Goal: Task Accomplishment & Management: Complete application form

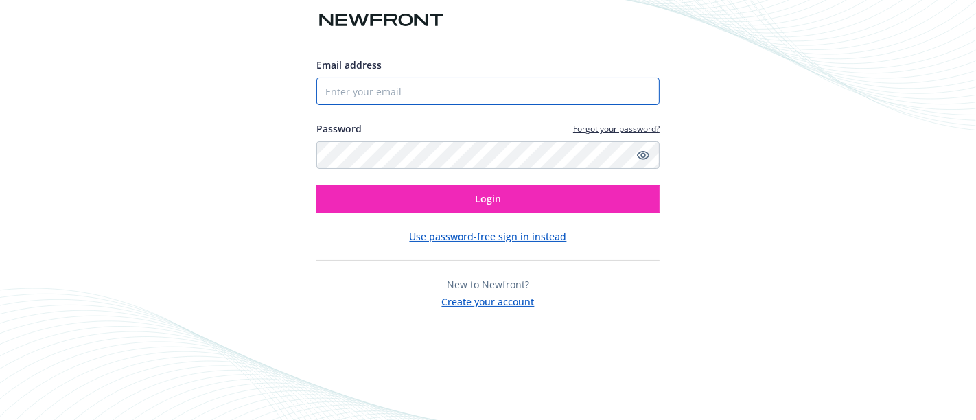
click at [623, 93] on input "Email address" at bounding box center [487, 91] width 343 height 27
type input "[EMAIL_ADDRESS][PERSON_NAME][DOMAIN_NAME]"
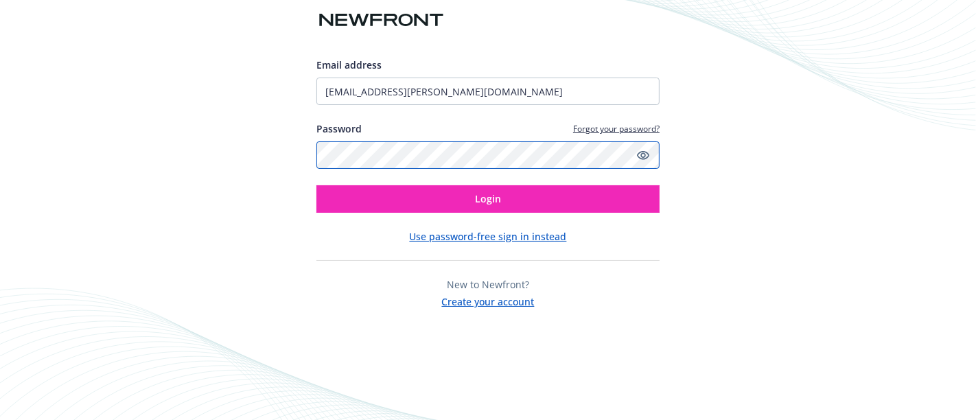
click at [316, 185] on button "Login" at bounding box center [487, 198] width 343 height 27
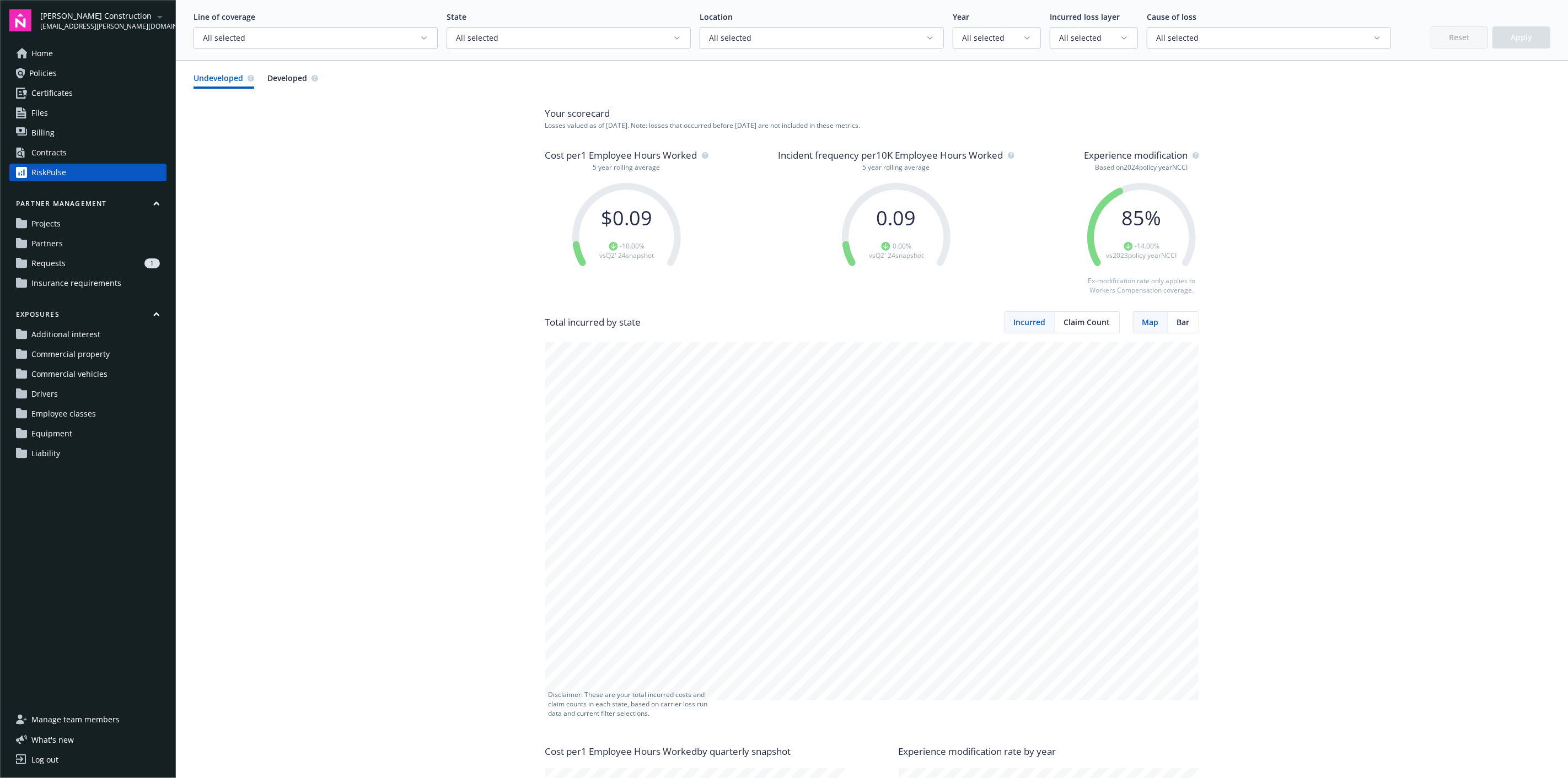
click at [69, 52] on link "Home" at bounding box center [88, 54] width 157 height 18
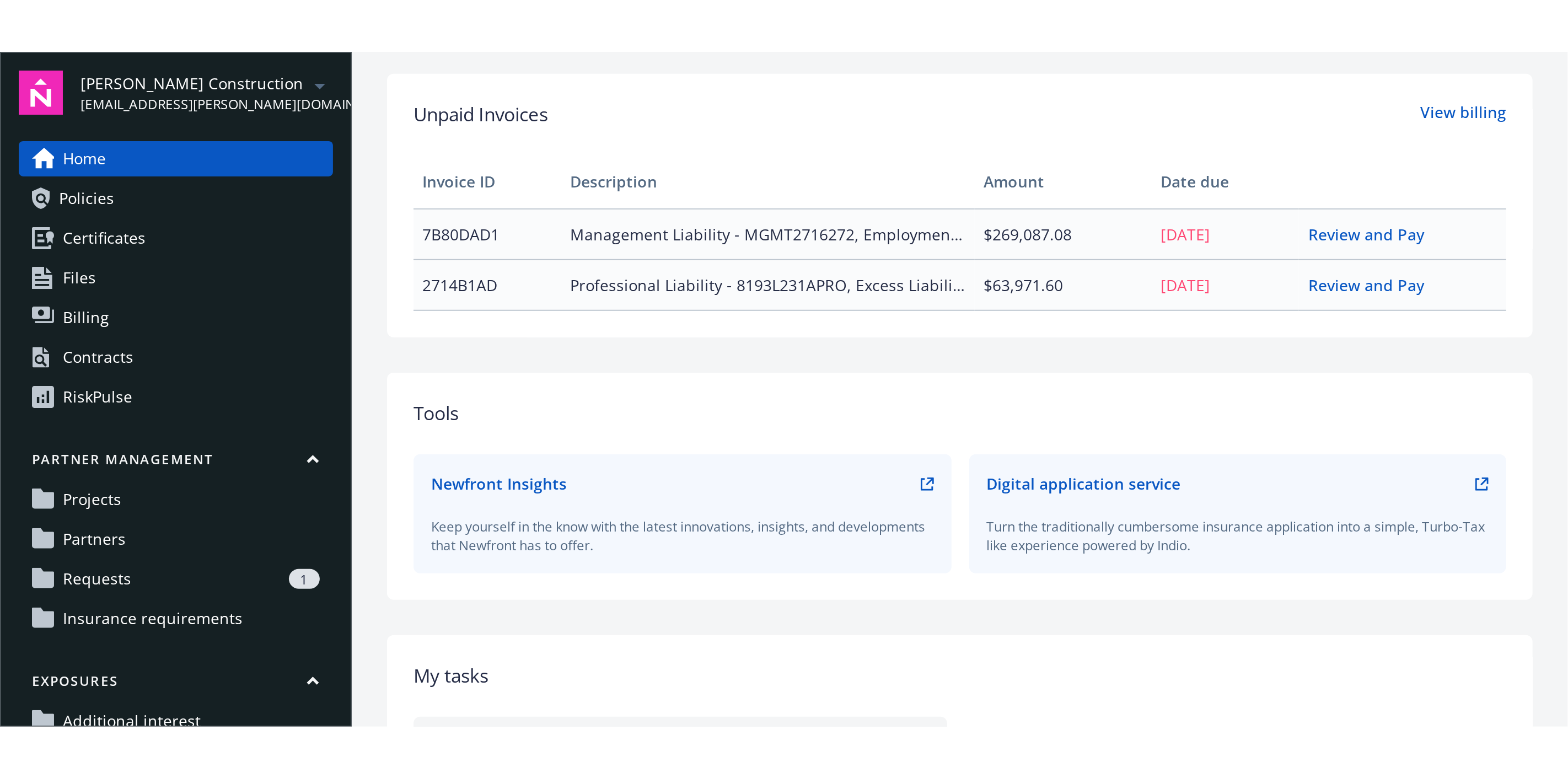
scroll to position [475, 0]
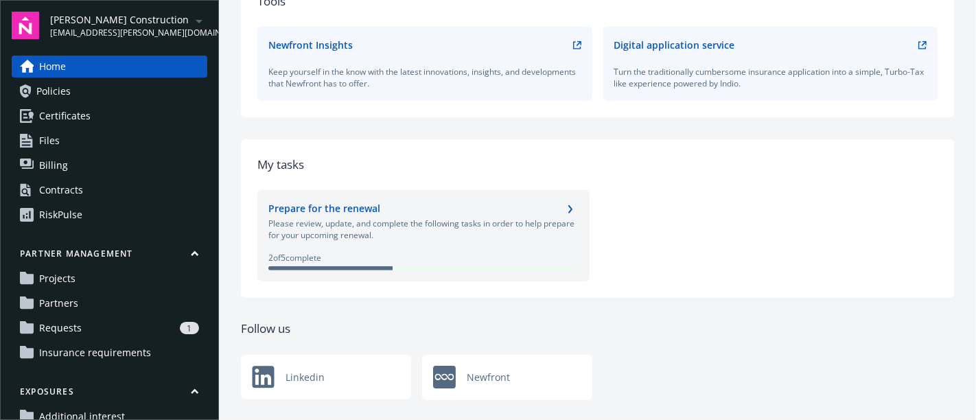
click at [797, 218] on div "Prepare for the renewal Please review, update, and complete the following tasks…" at bounding box center [597, 235] width 680 height 91
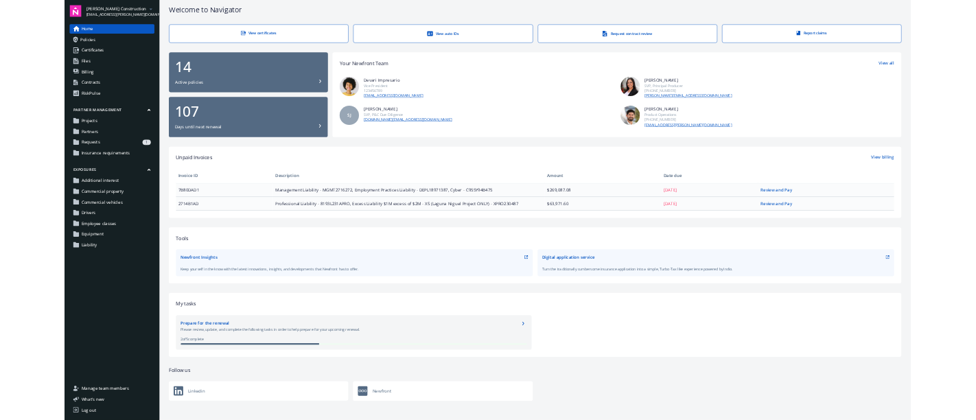
scroll to position [9, 0]
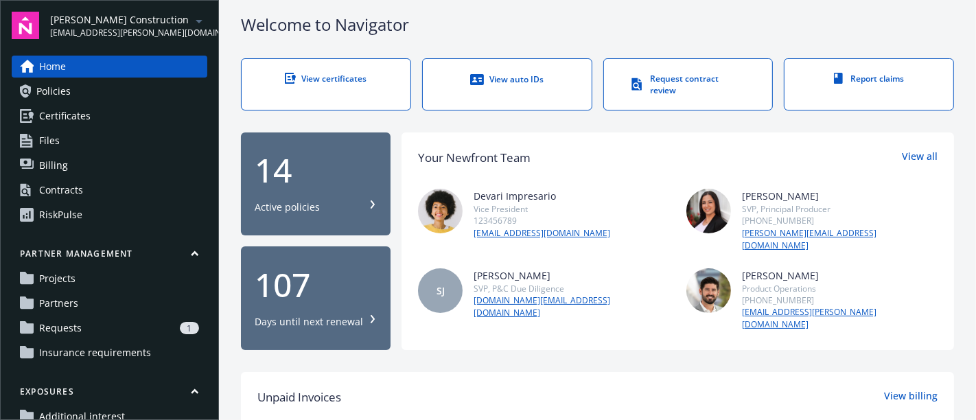
click at [83, 279] on link "Projects" at bounding box center [110, 279] width 196 height 22
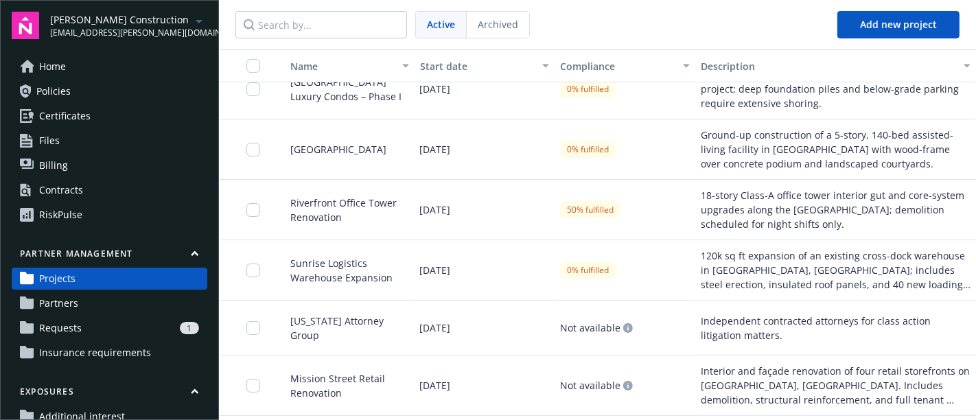
scroll to position [305, 0]
click at [124, 309] on link "Partners" at bounding box center [110, 303] width 196 height 22
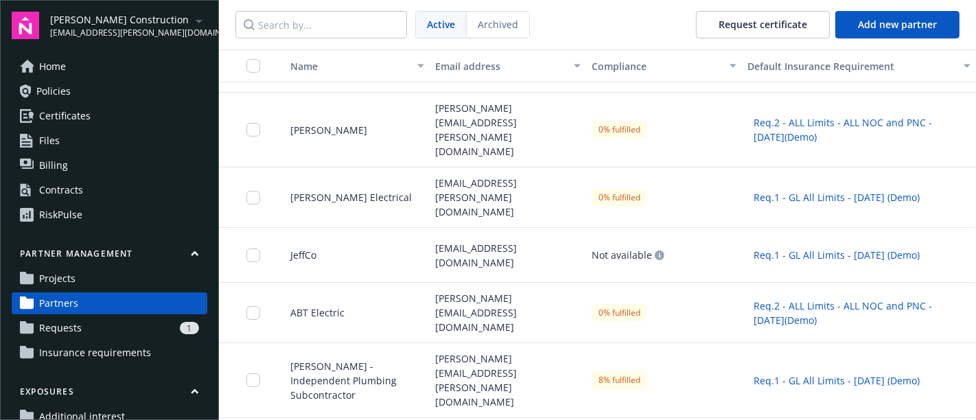
scroll to position [381, 0]
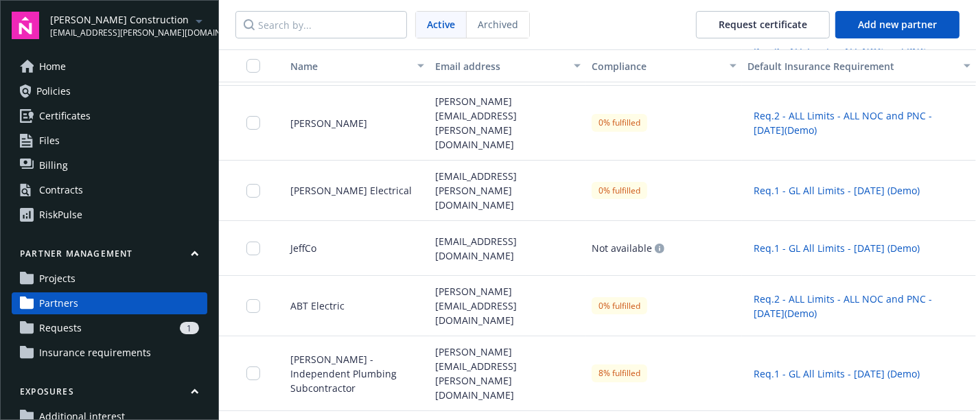
click at [67, 353] on span "Insurance requirements" at bounding box center [95, 353] width 112 height 22
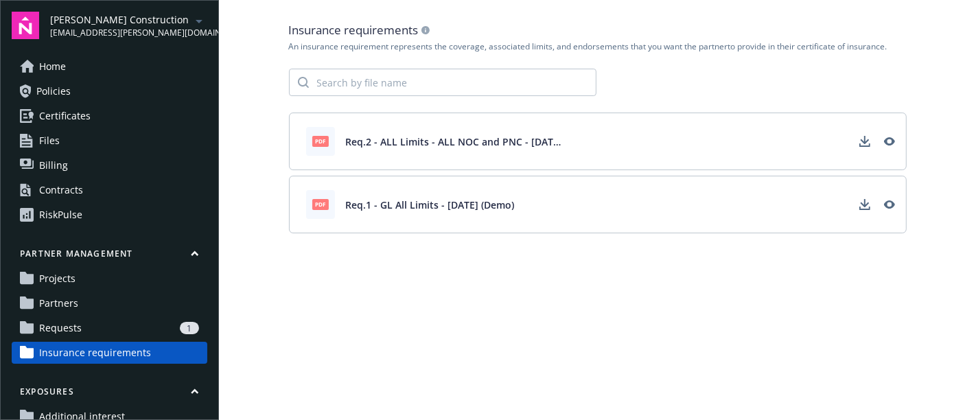
click at [88, 305] on link "Partners" at bounding box center [110, 303] width 196 height 22
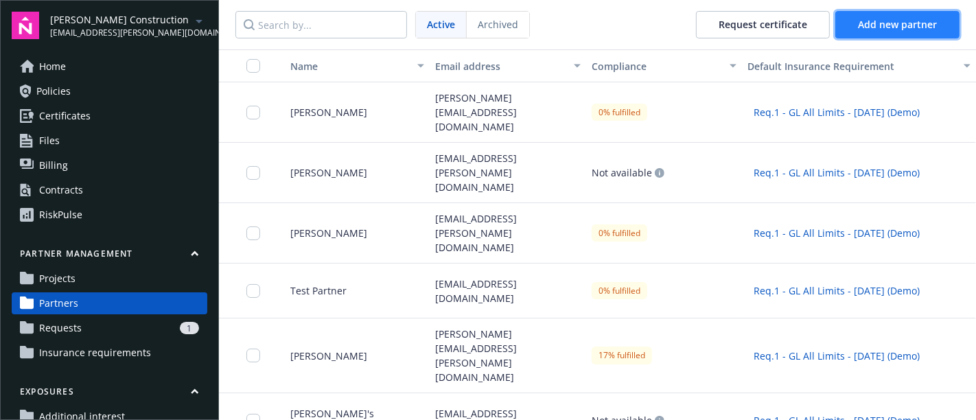
click at [905, 25] on span "Add new partner" at bounding box center [897, 24] width 79 height 13
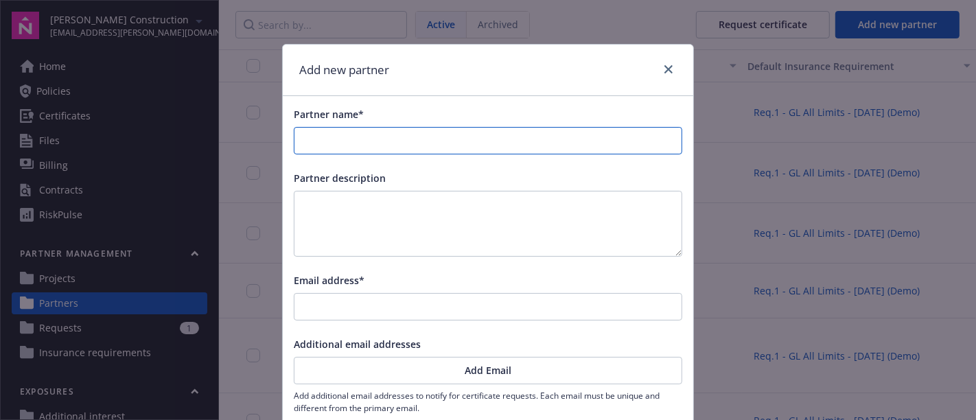
click at [413, 144] on input "Partner name*" at bounding box center [487, 141] width 387 height 26
type input "T"
type input "Te"
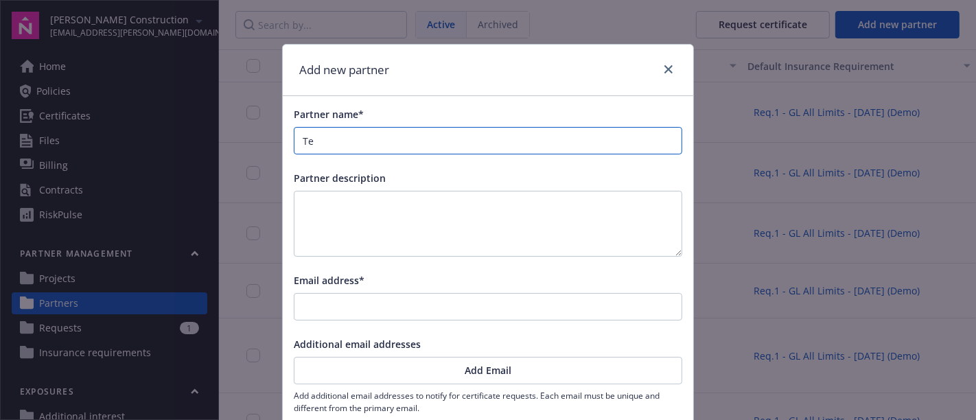
type input "Tes"
type input "Test"
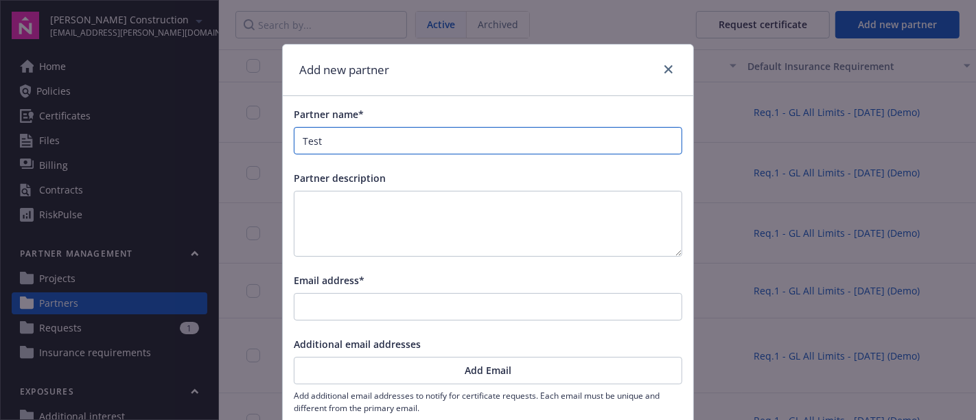
type input "Test"
type input "Test P"
type input "Test Pa"
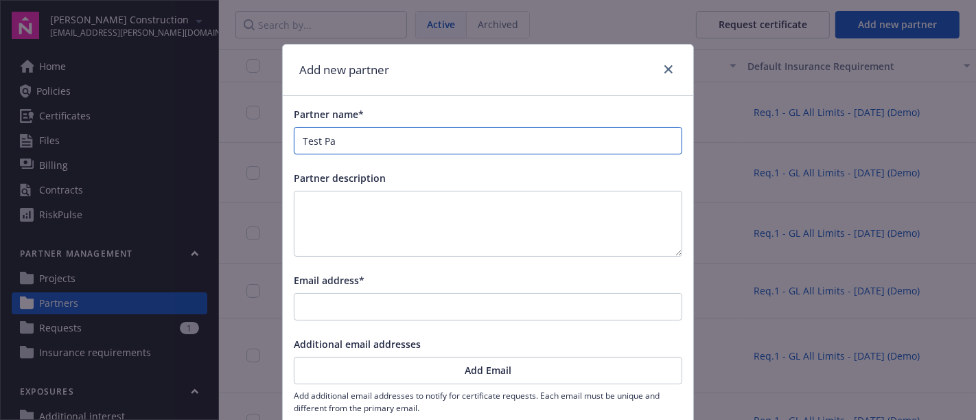
type input "Test Par"
type input "Test Part"
type input "Test Partn"
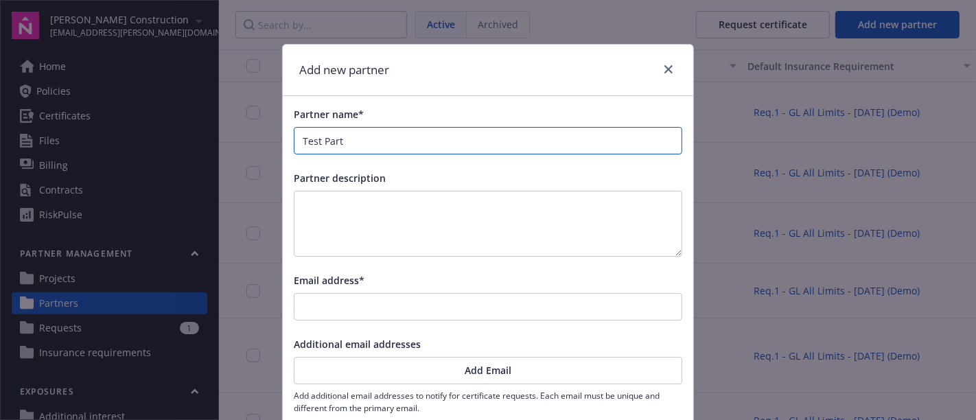
type input "Test Partn"
type input "Test Partne"
type input "Test Partner"
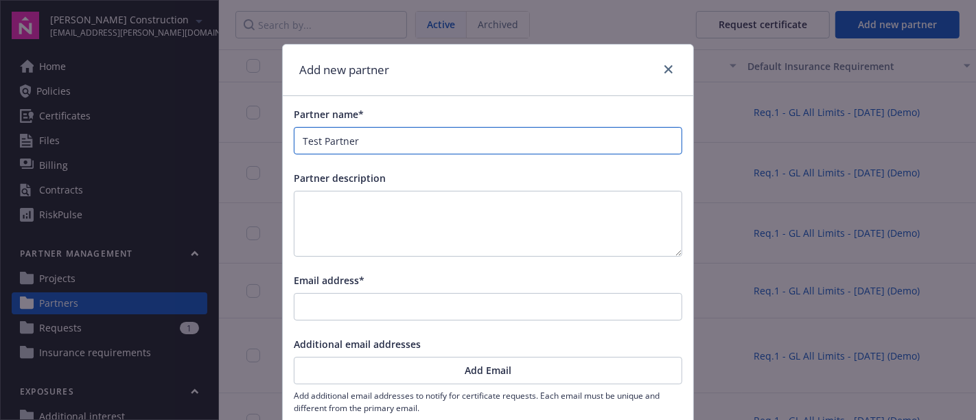
type input "Test Partner"
type input "Test Partner L"
type input "Test Partner LP"
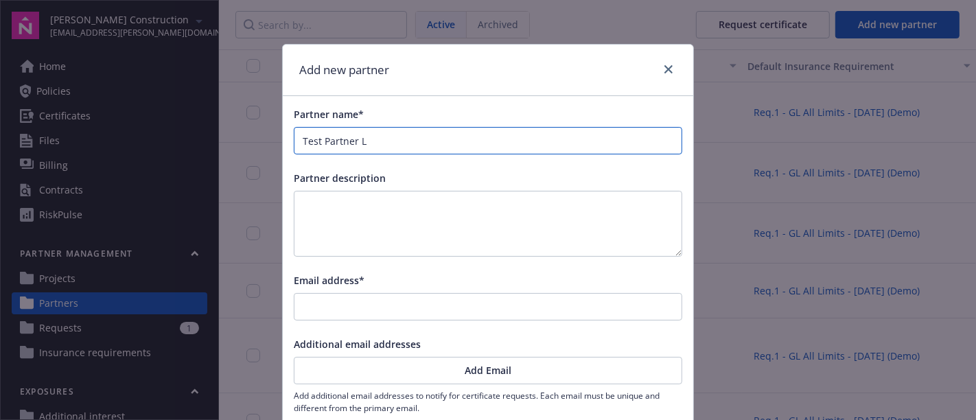
type input "Test Partner LP"
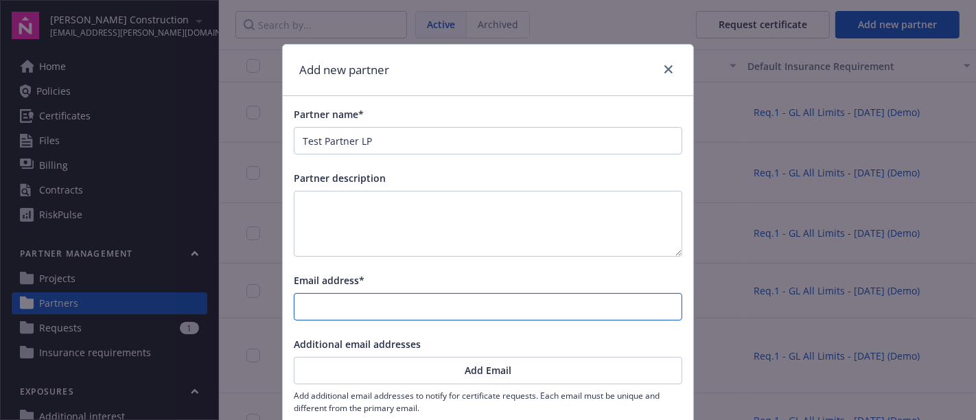
click at [467, 297] on input "Email address*" at bounding box center [487, 307] width 387 height 26
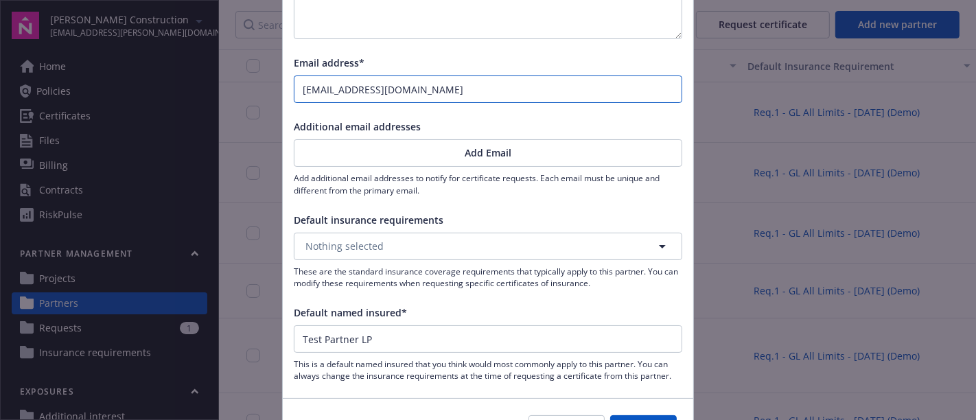
scroll to position [229, 0]
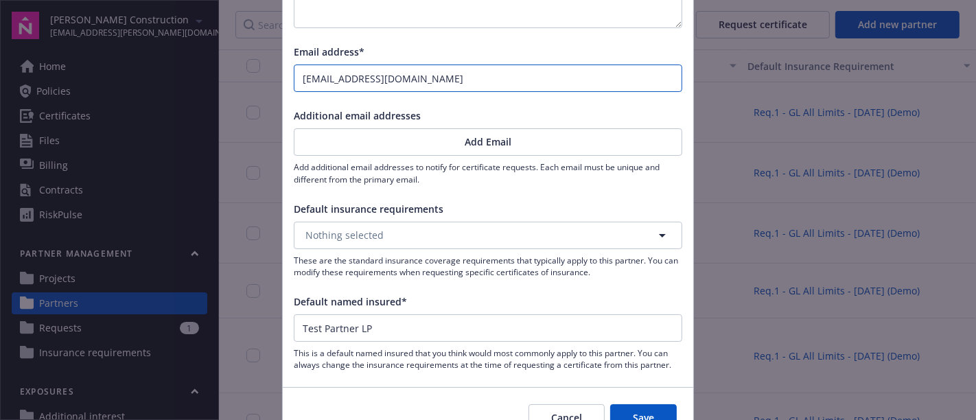
type input "[EMAIL_ADDRESS][DOMAIN_NAME]"
click at [459, 232] on button "Nothing selected" at bounding box center [488, 235] width 389 height 27
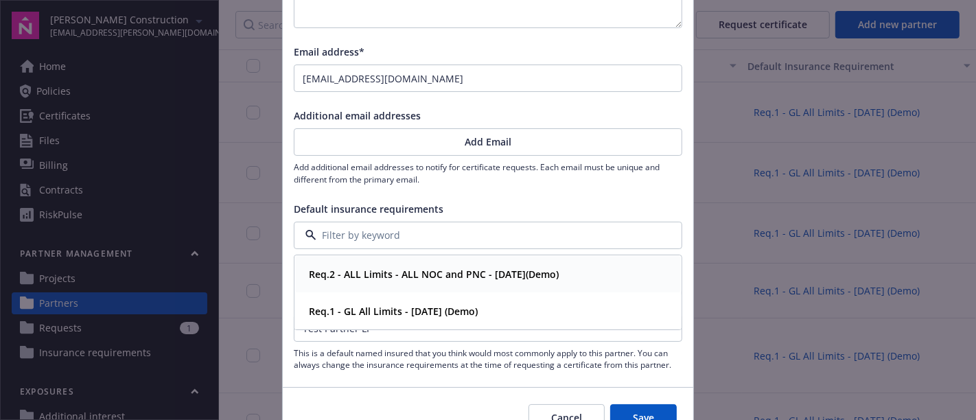
click at [402, 273] on strong "Req.2 - ALL Limits - ALL NOC and PNC - [DATE](Demo)" at bounding box center [434, 274] width 250 height 13
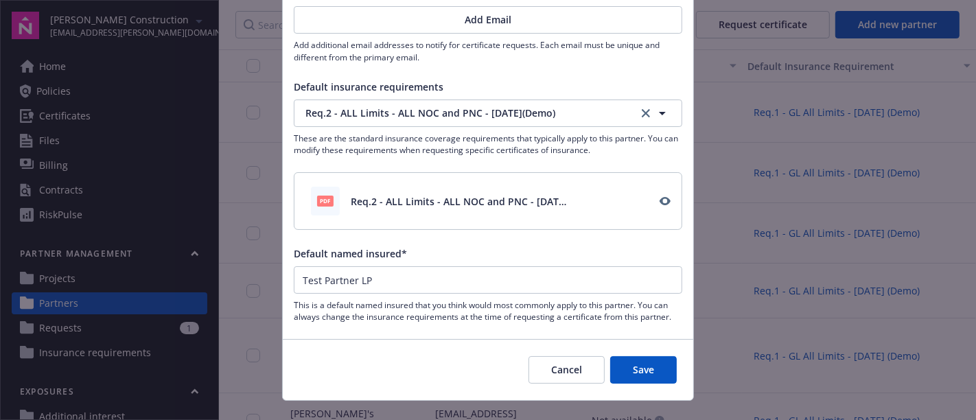
scroll to position [374, 0]
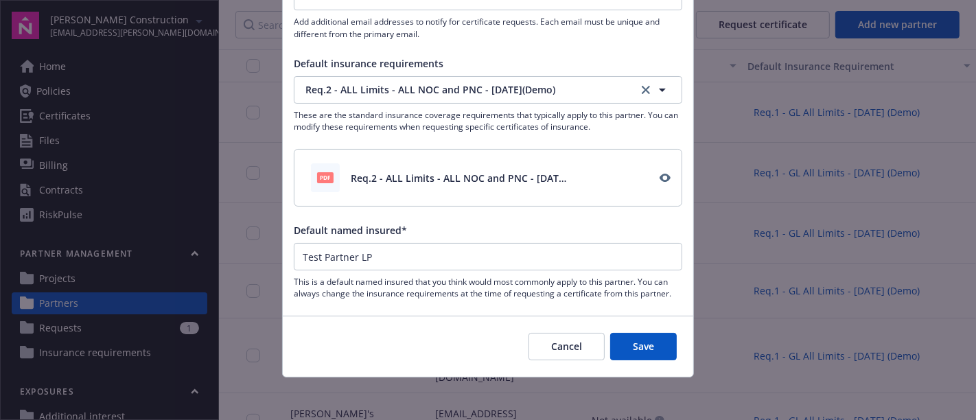
click at [649, 350] on button "Save" at bounding box center [643, 346] width 67 height 27
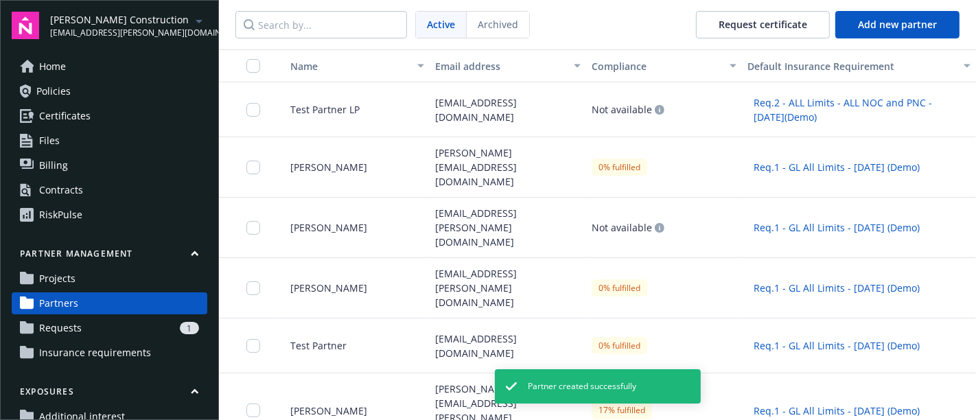
click at [129, 279] on link "Projects" at bounding box center [110, 279] width 196 height 22
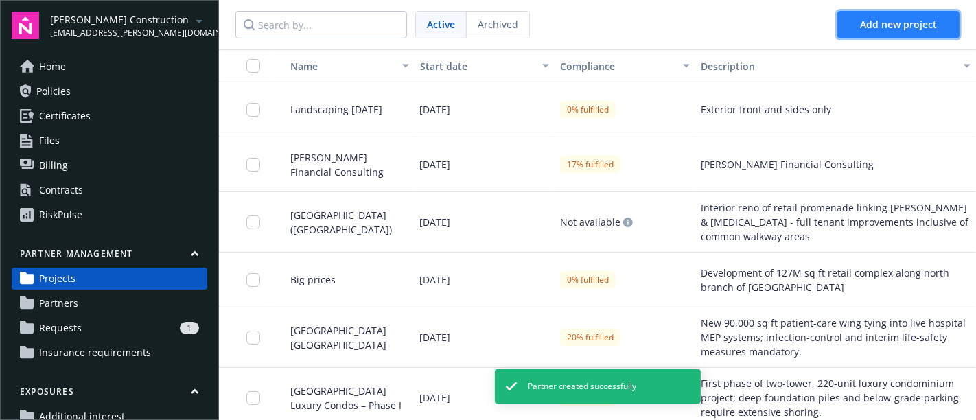
click at [871, 34] on button "Add new project" at bounding box center [898, 24] width 122 height 27
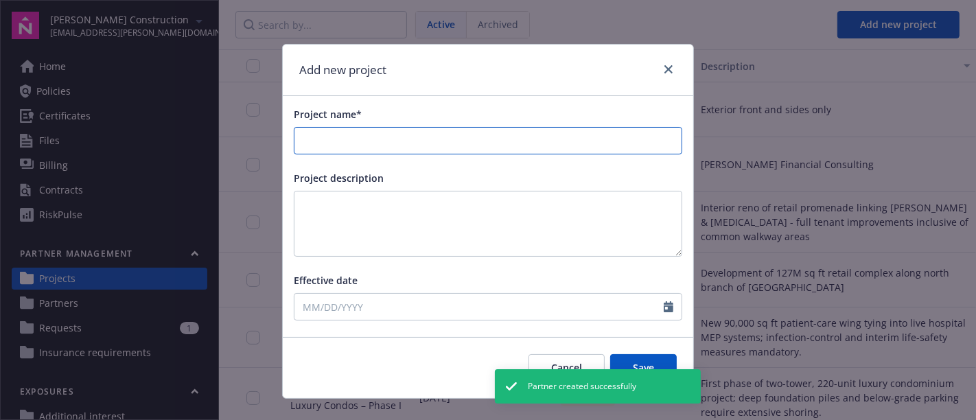
click at [351, 135] on input "Project name*" at bounding box center [487, 141] width 387 height 26
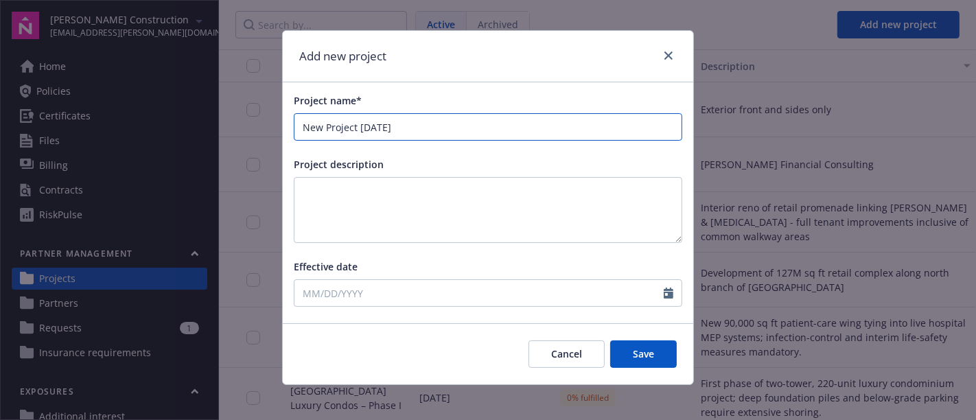
scroll to position [21, 0]
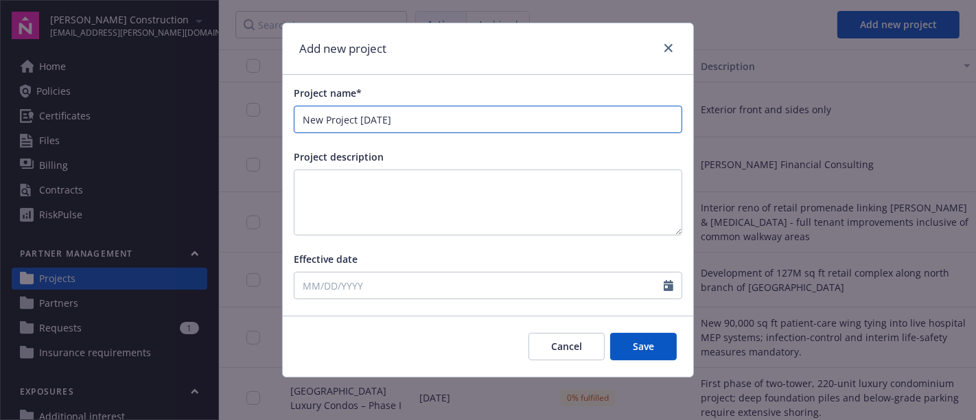
type input "New Project [DATE]"
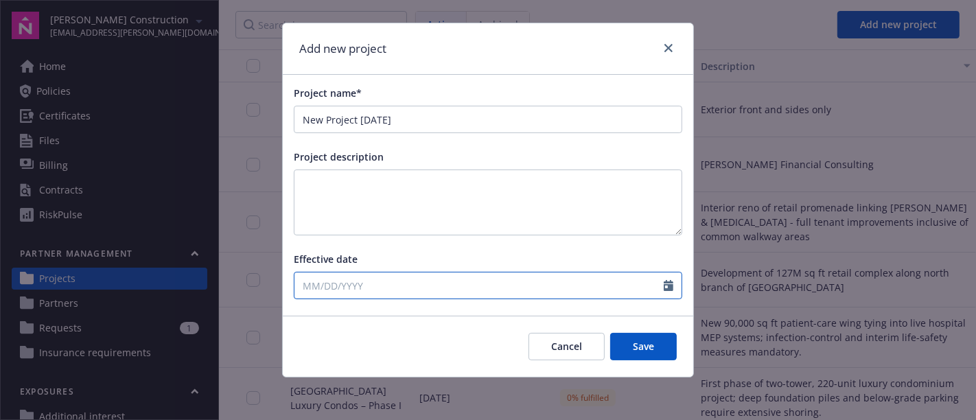
click at [381, 292] on input "Effective date" at bounding box center [478, 286] width 369 height 26
select select "9"
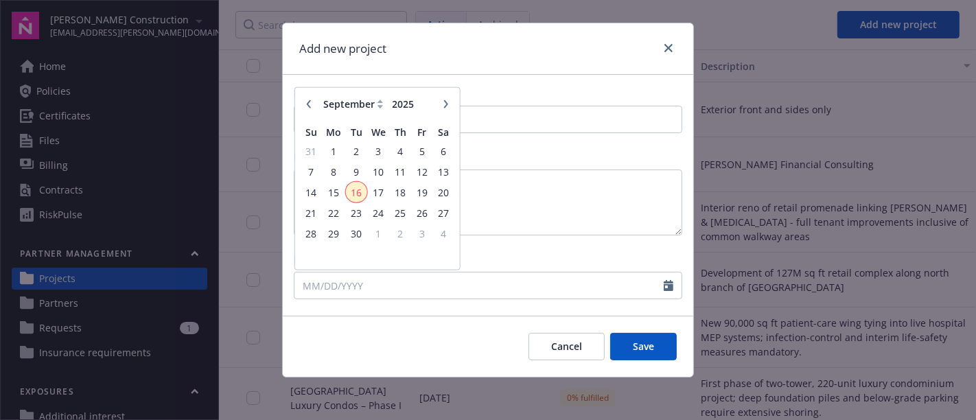
click at [348, 194] on span "16" at bounding box center [356, 192] width 19 height 17
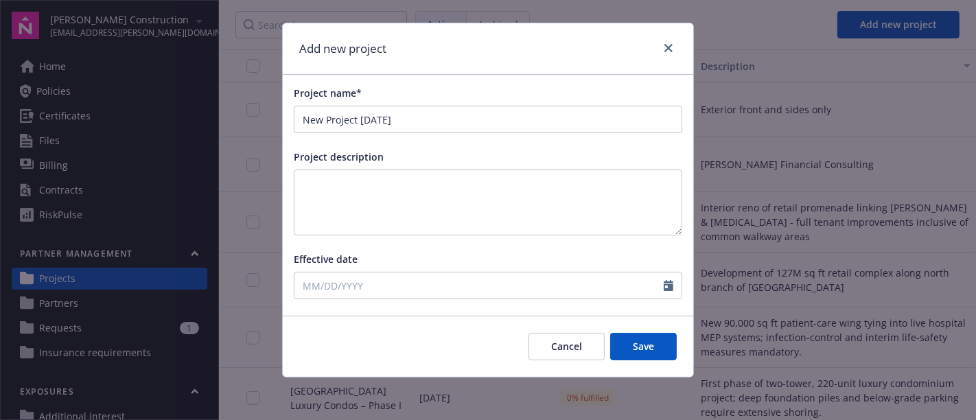
type input "[DATE]"
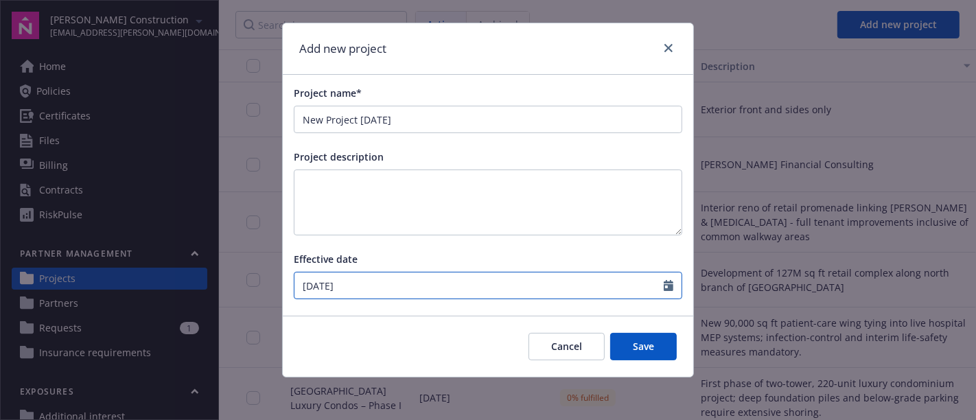
select select "9"
drag, startPoint x: 376, startPoint y: 275, endPoint x: 375, endPoint y: 285, distance: 9.7
click at [375, 275] on input "[DATE]" at bounding box center [478, 286] width 369 height 26
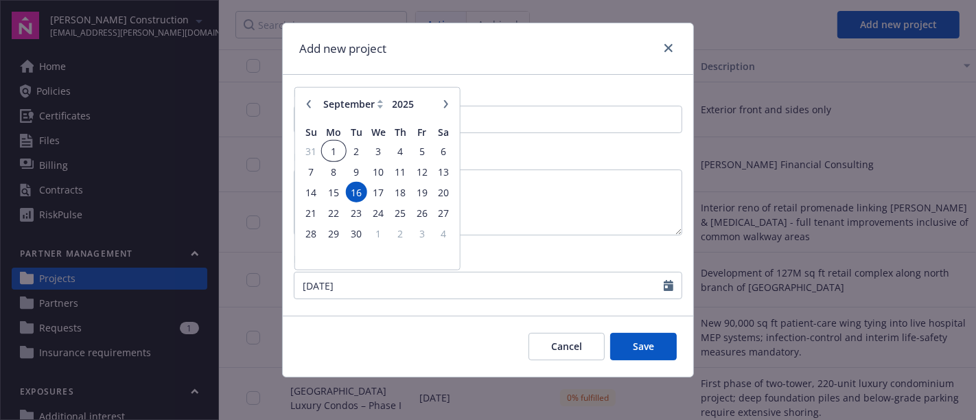
click at [332, 148] on span "1" at bounding box center [333, 151] width 21 height 17
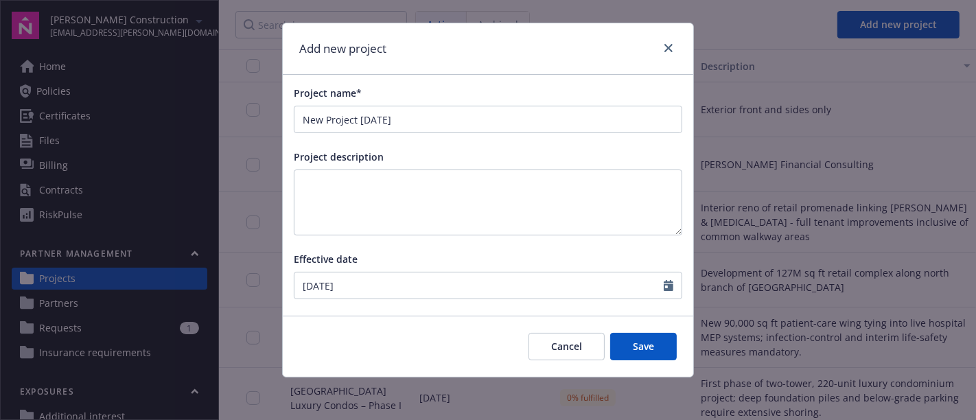
type input "[DATE]"
click at [639, 344] on button "Save" at bounding box center [643, 346] width 67 height 27
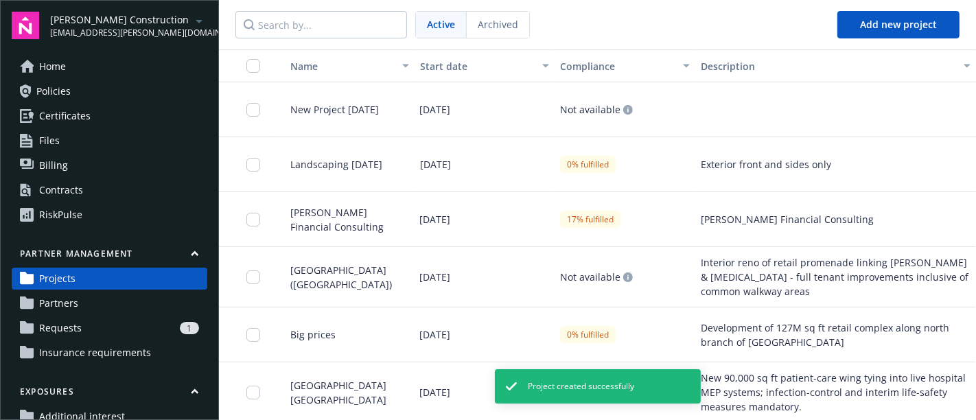
drag, startPoint x: 391, startPoint y: 111, endPoint x: 384, endPoint y: 109, distance: 7.0
click at [379, 111] on span "New Project [DATE]" at bounding box center [329, 109] width 100 height 14
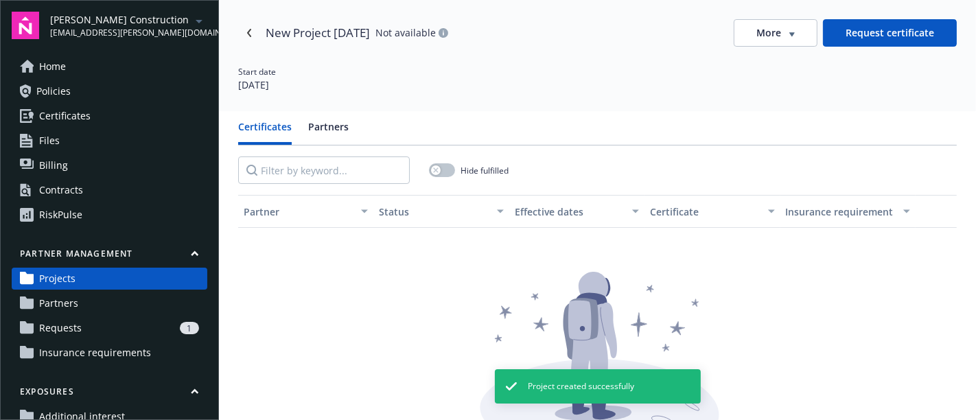
click at [300, 232] on div "Partner Status Effective dates Certificate Insurance requirement Look at all th…" at bounding box center [597, 354] width 719 height 318
click at [329, 137] on button "Partners" at bounding box center [328, 131] width 41 height 25
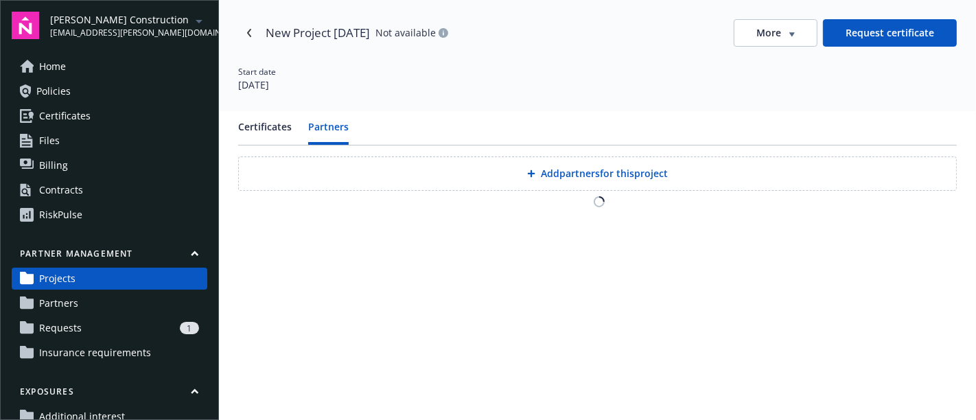
click at [612, 190] on div "Add partners for this project" at bounding box center [597, 182] width 719 height 51
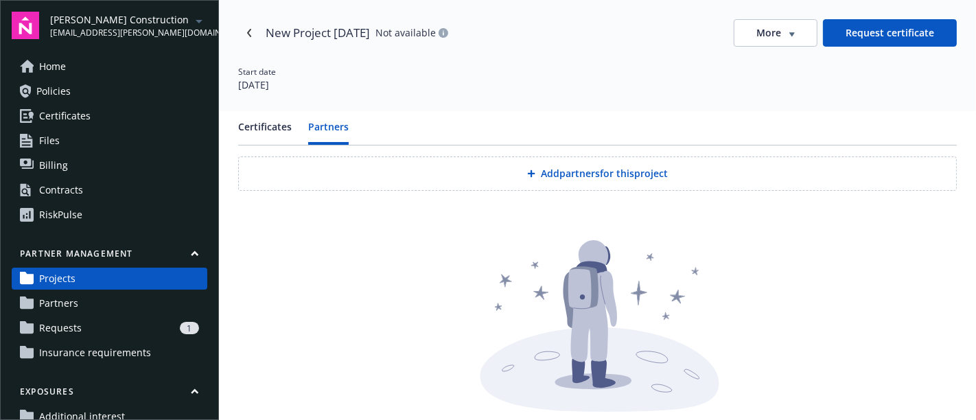
click at [599, 176] on button "Add partners for this project" at bounding box center [597, 174] width 719 height 34
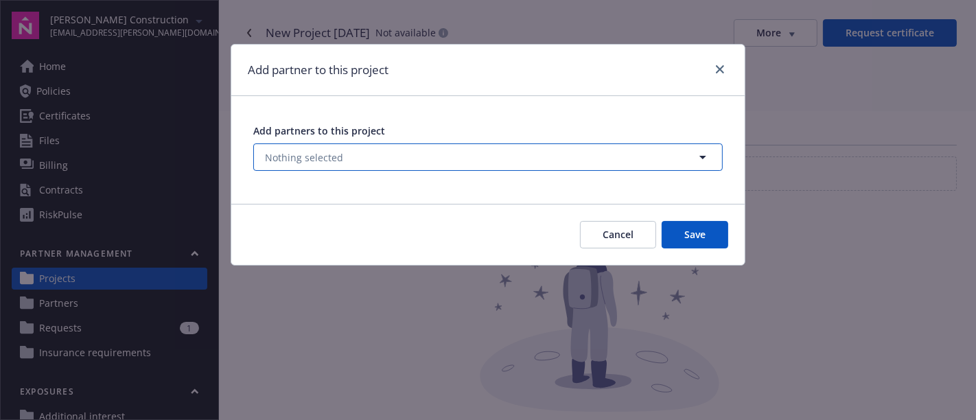
click at [421, 159] on button "Nothing selected" at bounding box center [488, 156] width 470 height 27
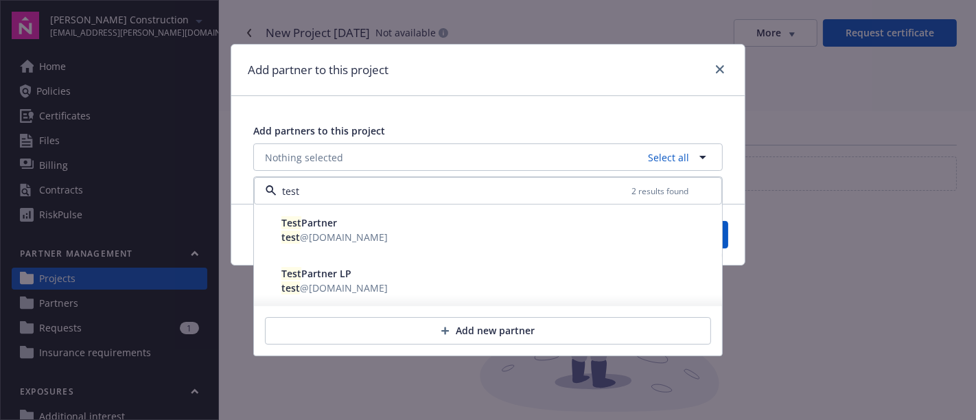
click at [335, 279] on span "Test Partner LP" at bounding box center [316, 274] width 70 height 13
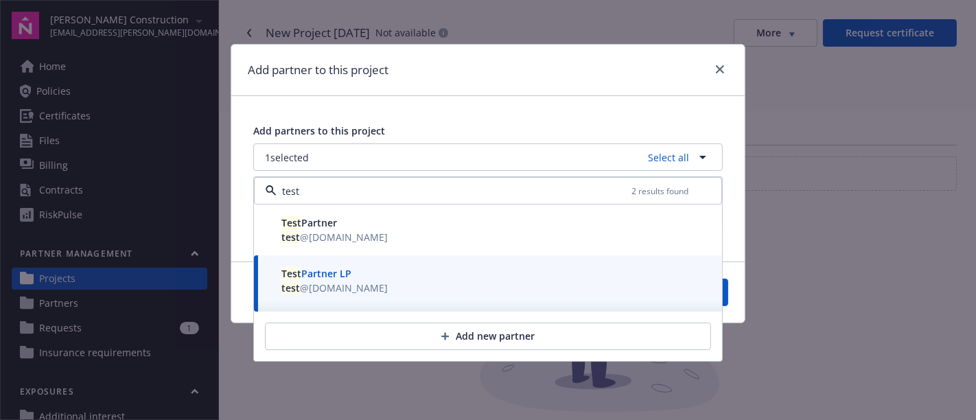
type input "test"
click at [483, 334] on button "Add new partner" at bounding box center [488, 336] width 446 height 27
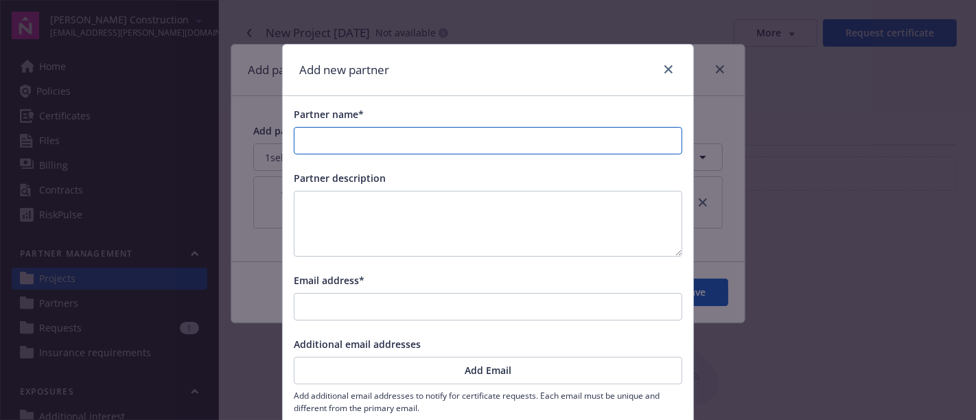
click at [361, 134] on input "Partner name*" at bounding box center [487, 141] width 387 height 26
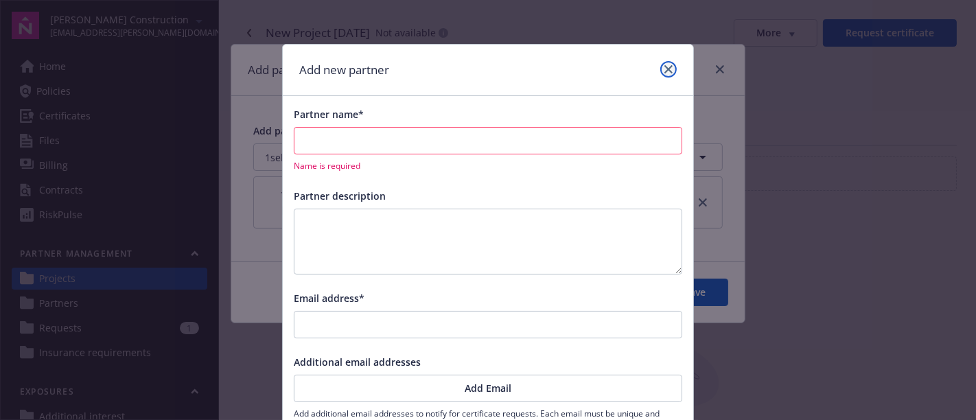
click at [664, 74] on link "close" at bounding box center [668, 69] width 16 height 16
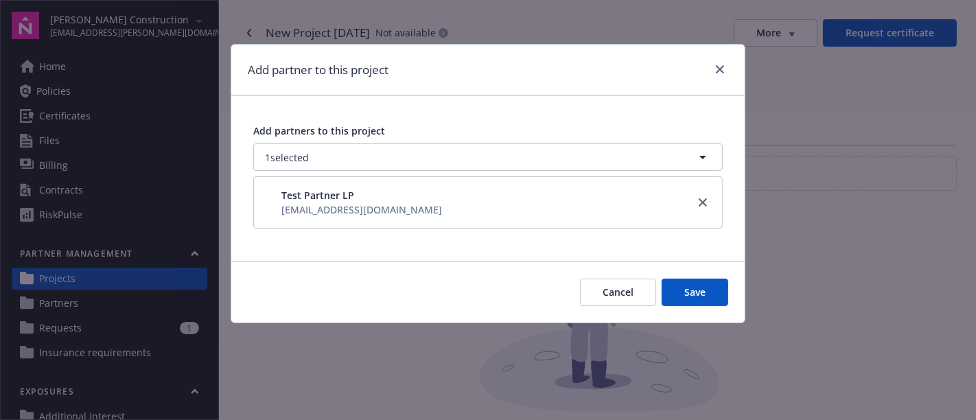
click at [373, 206] on div "Test Partner LP [EMAIL_ADDRESS][DOMAIN_NAME]" at bounding box center [353, 202] width 183 height 34
click at [690, 297] on button "Save" at bounding box center [695, 292] width 67 height 27
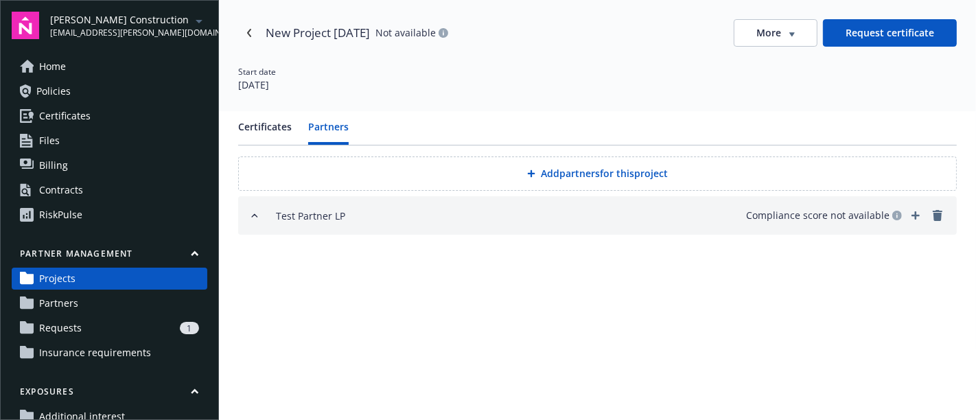
click at [859, 34] on button "Request certificate" at bounding box center [890, 32] width 134 height 27
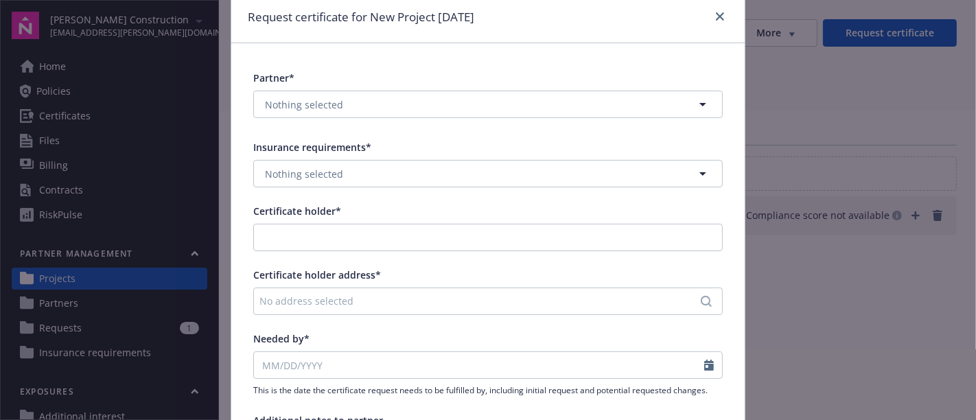
scroll to position [76, 0]
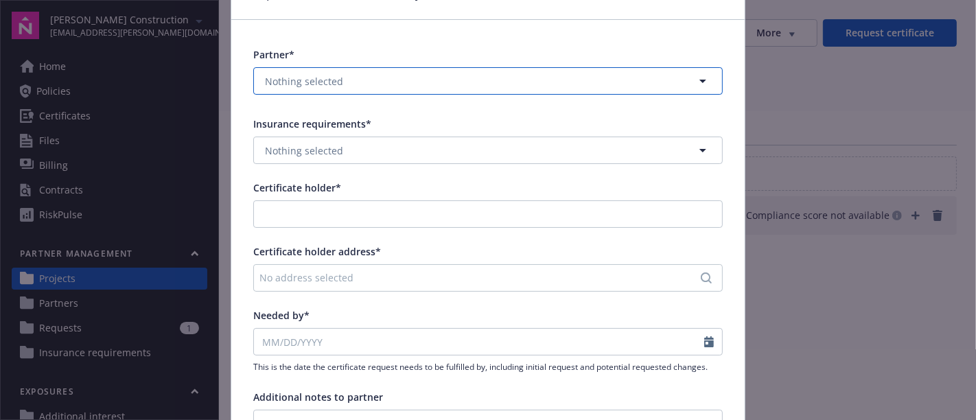
click at [385, 81] on button "Nothing selected" at bounding box center [488, 80] width 470 height 27
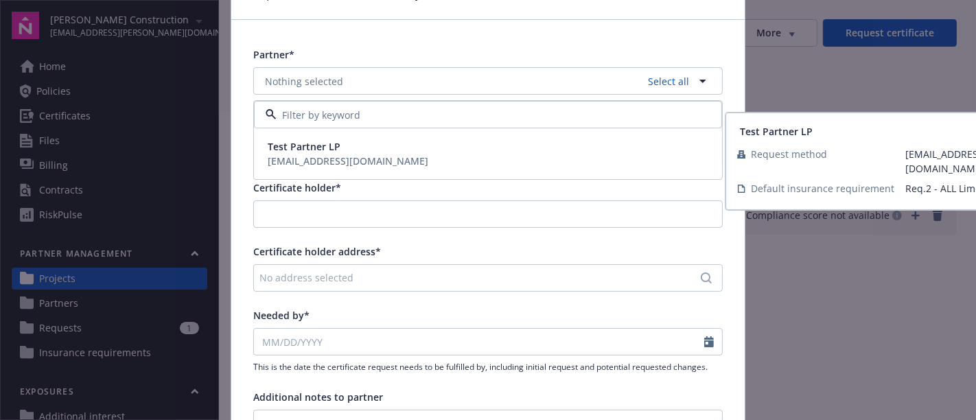
click at [375, 151] on div "Test Partner LP [EMAIL_ADDRESS][DOMAIN_NAME]" at bounding box center [488, 154] width 452 height 34
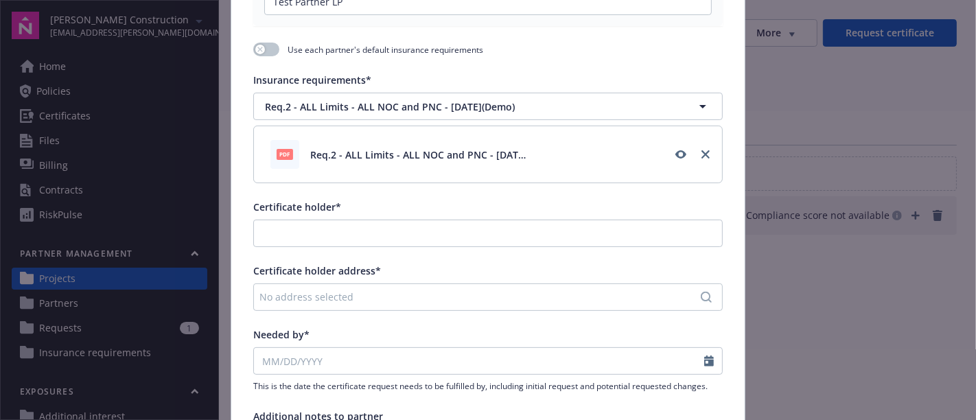
scroll to position [305, 0]
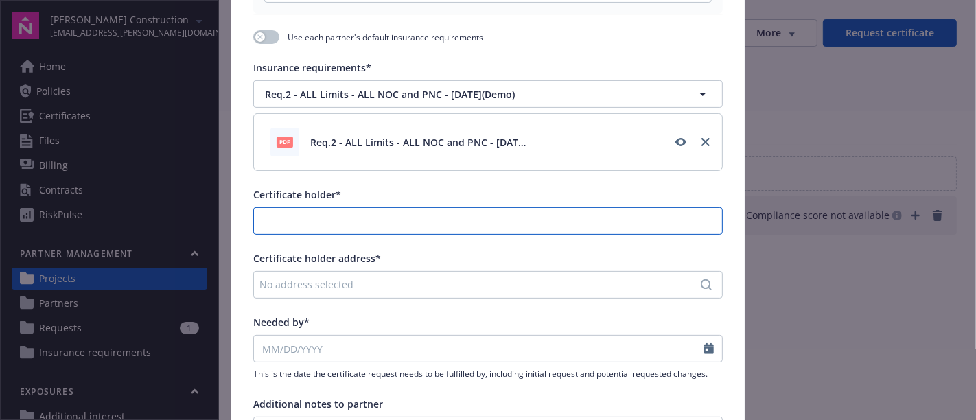
click at [349, 214] on input "Certificate holder*" at bounding box center [488, 221] width 468 height 26
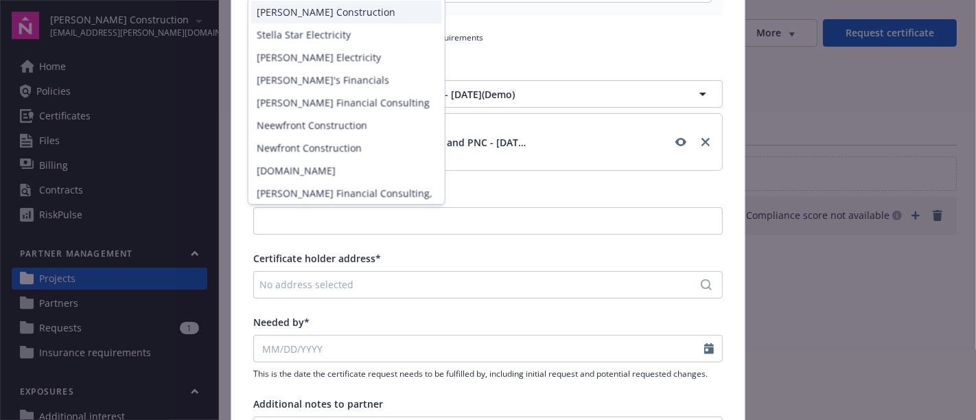
click at [329, 15] on div "[PERSON_NAME] Construction" at bounding box center [346, 12] width 191 height 23
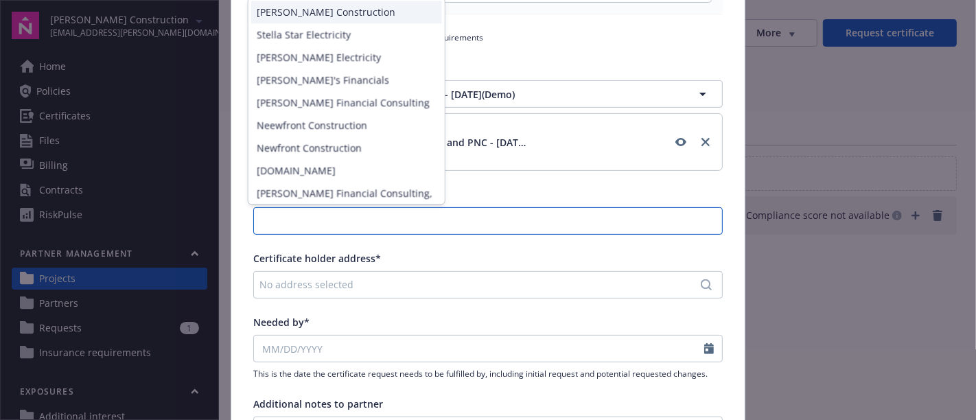
type input "[PERSON_NAME] Construction"
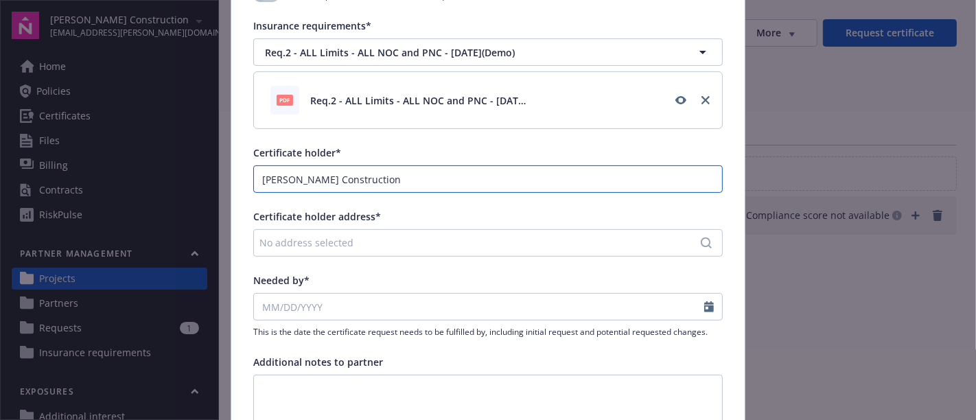
scroll to position [381, 0]
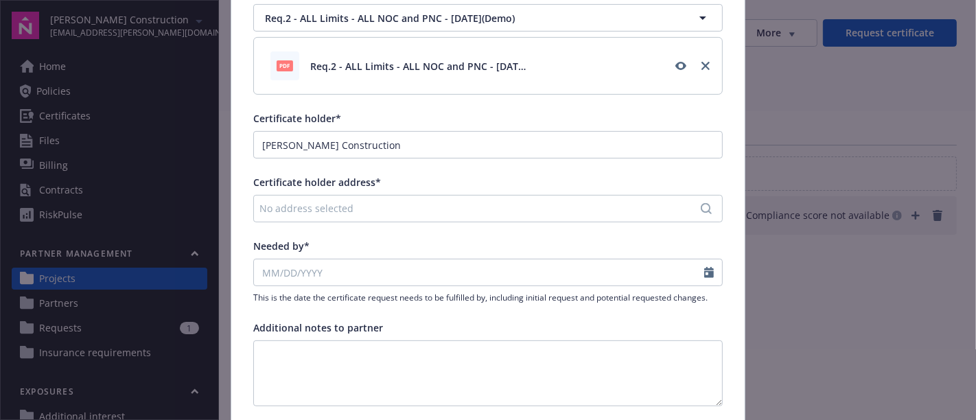
click at [360, 207] on div "No address selected" at bounding box center [480, 208] width 443 height 14
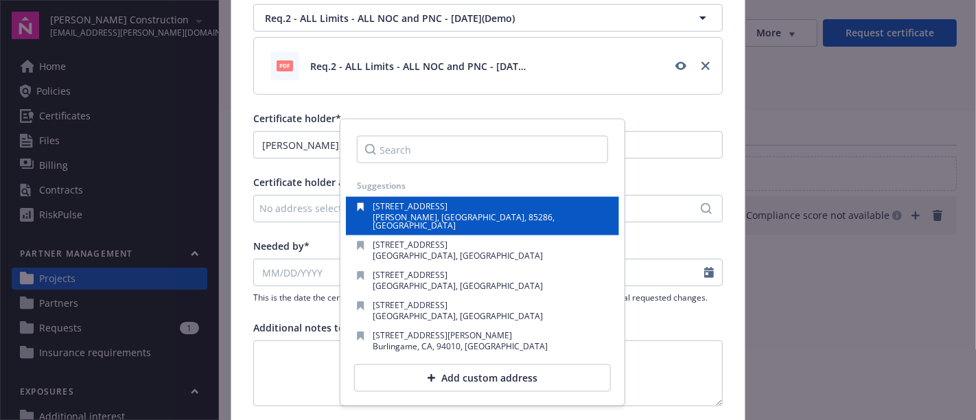
click at [437, 216] on span "[PERSON_NAME], [GEOGRAPHIC_DATA], 85286, [GEOGRAPHIC_DATA]" at bounding box center [464, 221] width 182 height 20
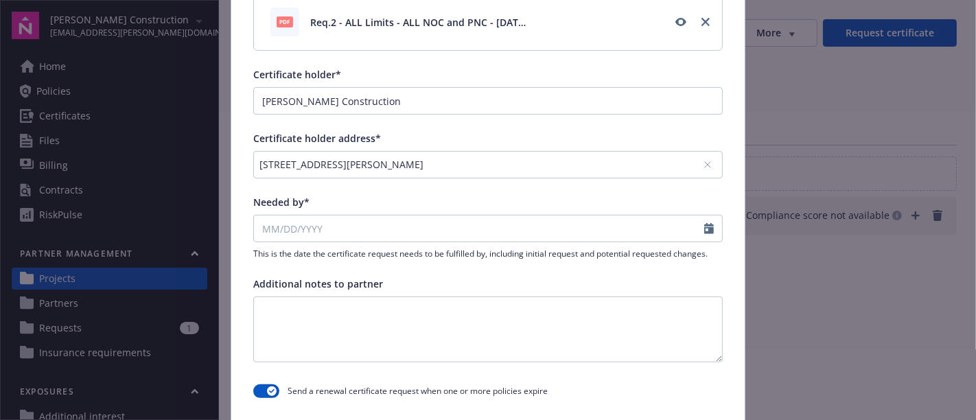
scroll to position [457, 0]
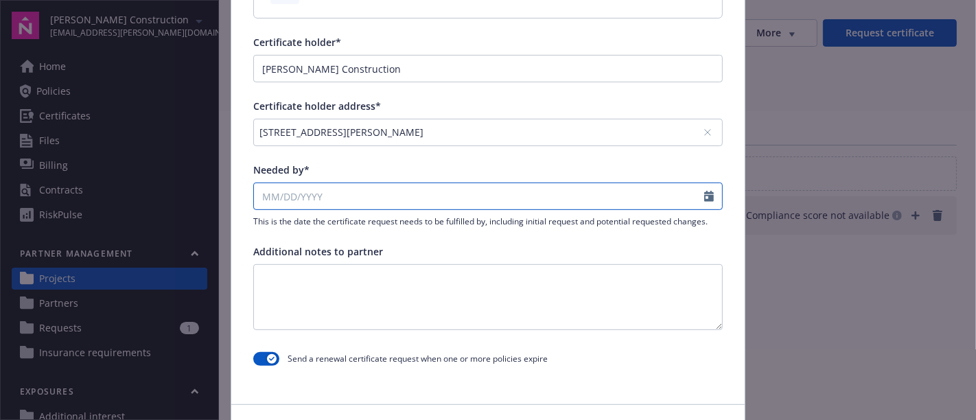
click at [333, 193] on input "Needed by*" at bounding box center [479, 196] width 450 height 26
select select "9"
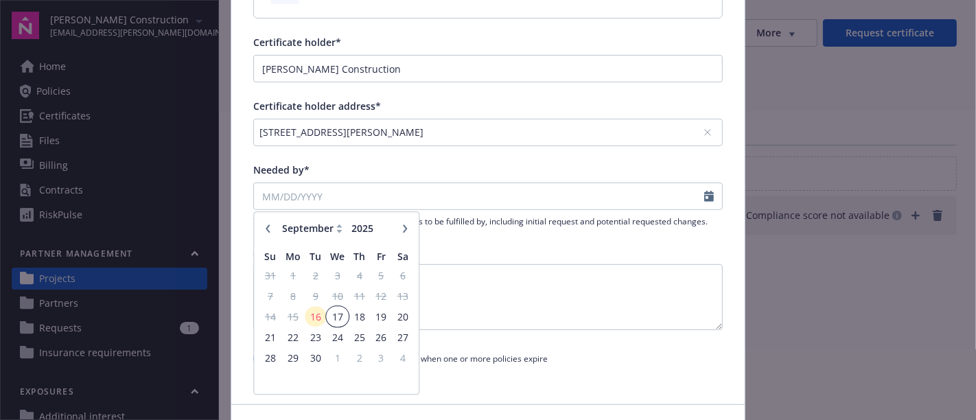
click at [337, 316] on span "17" at bounding box center [337, 316] width 20 height 17
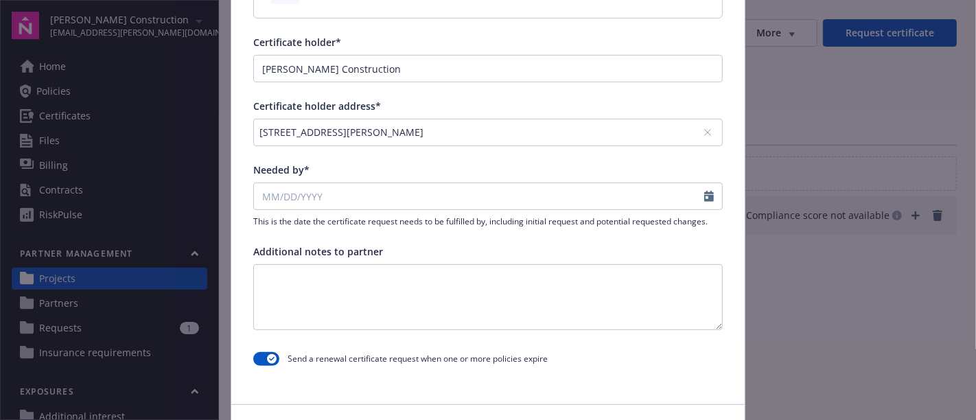
type input "[DATE]"
click at [413, 289] on textarea at bounding box center [488, 297] width 470 height 66
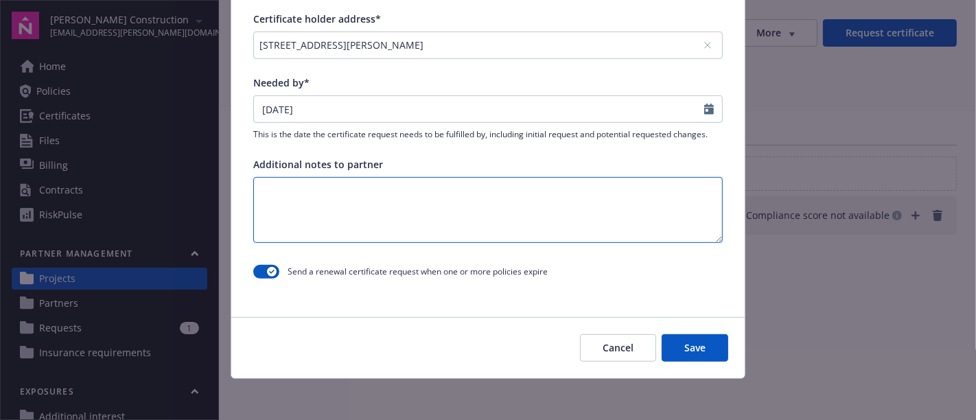
scroll to position [545, 0]
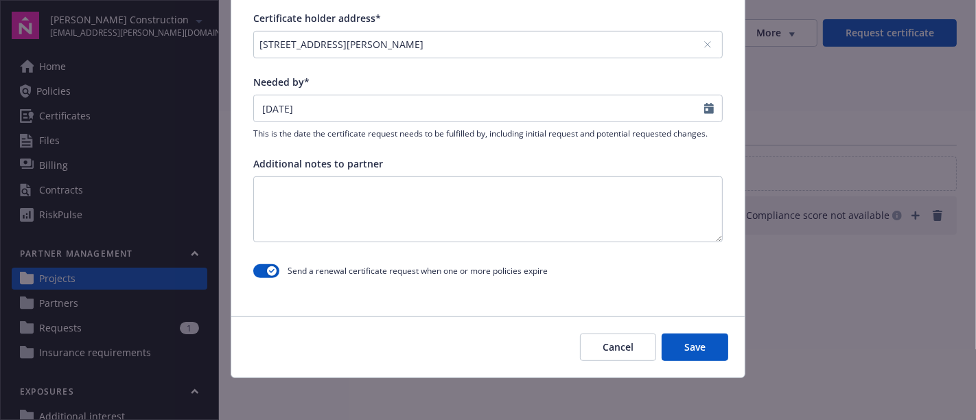
click at [683, 345] on button "Save" at bounding box center [695, 347] width 67 height 27
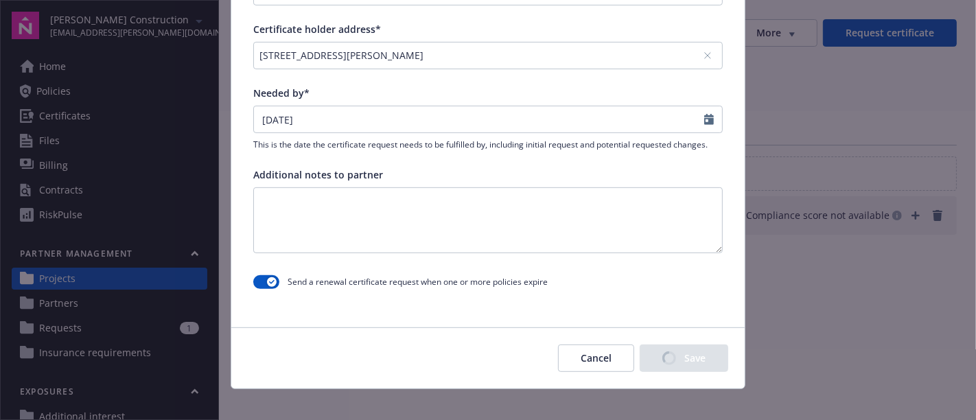
scroll to position [555, 0]
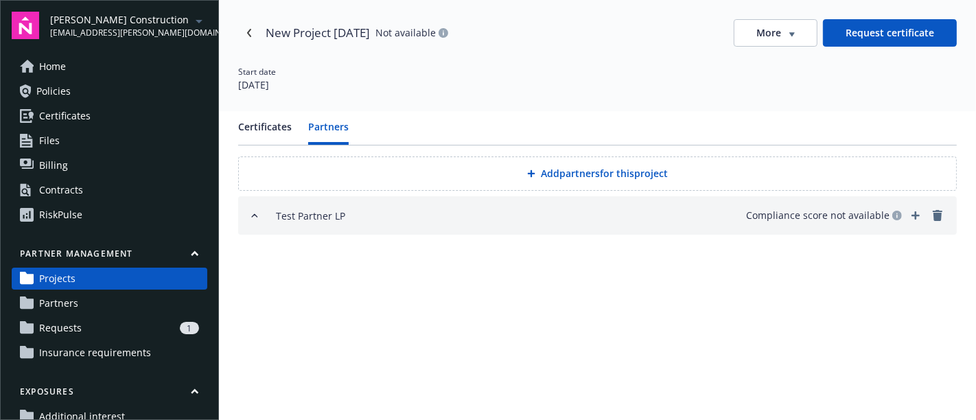
click at [62, 332] on span "Requests" at bounding box center [60, 328] width 43 height 22
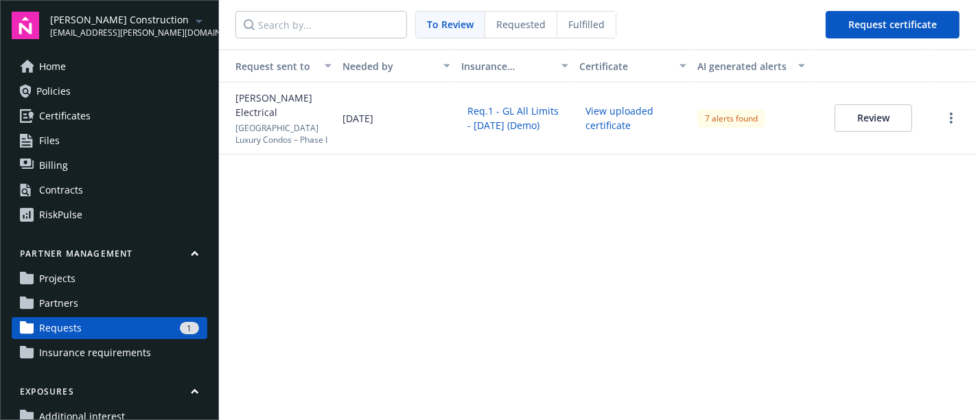
click at [523, 25] on span "Requested" at bounding box center [520, 24] width 49 height 14
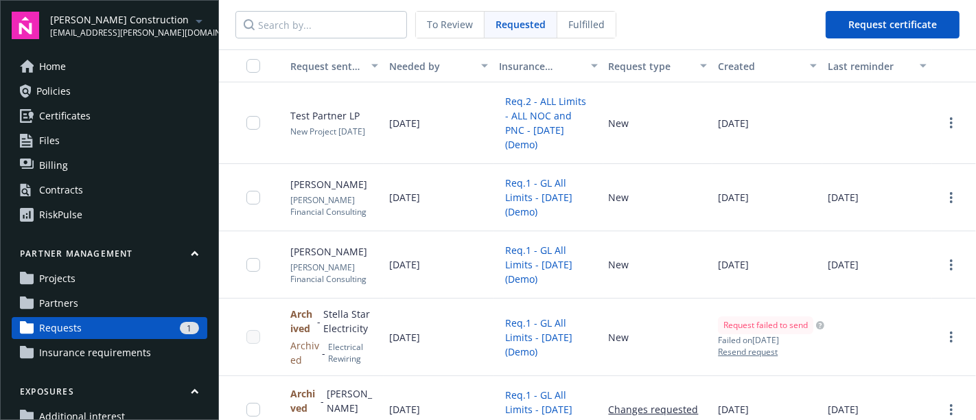
click at [459, 33] on div "To Review" at bounding box center [450, 25] width 69 height 26
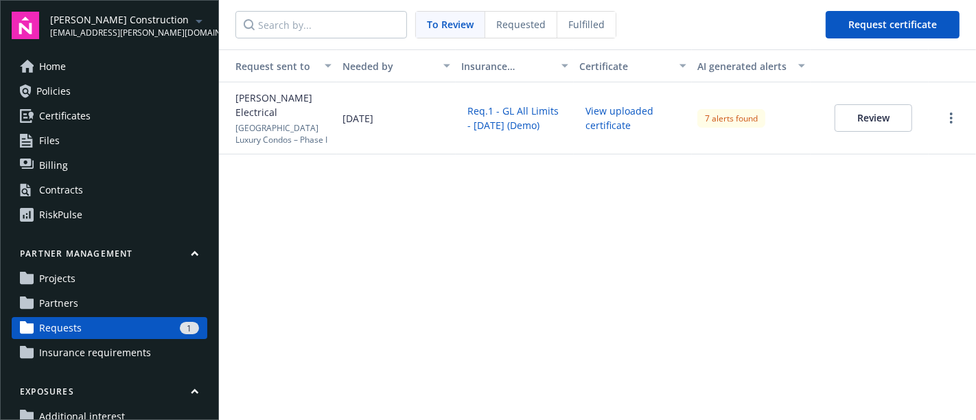
click at [871, 115] on button "Review" at bounding box center [874, 117] width 78 height 27
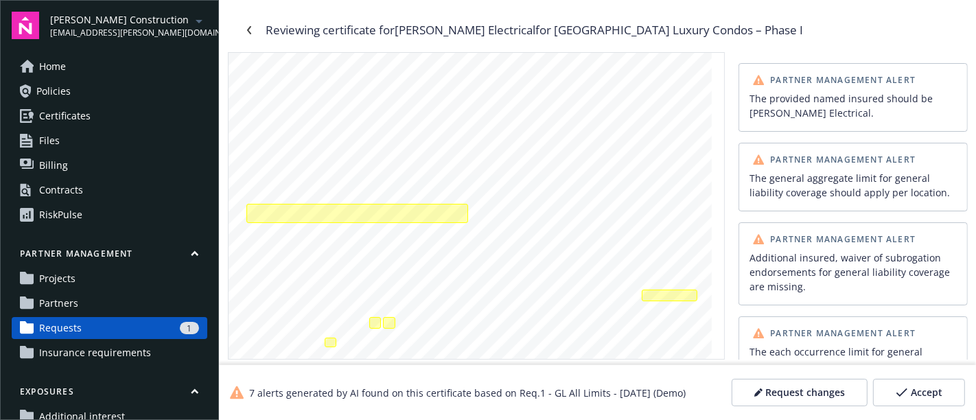
click at [62, 284] on span "Projects" at bounding box center [57, 279] width 36 height 22
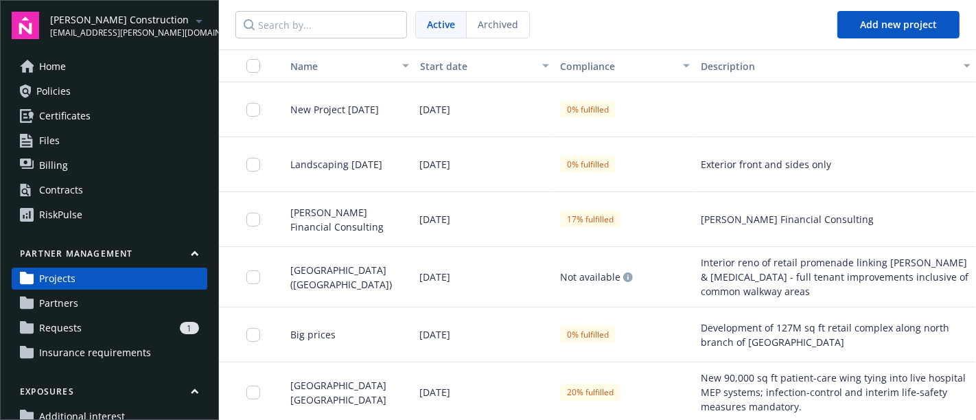
click at [78, 307] on link "Partners" at bounding box center [110, 303] width 196 height 22
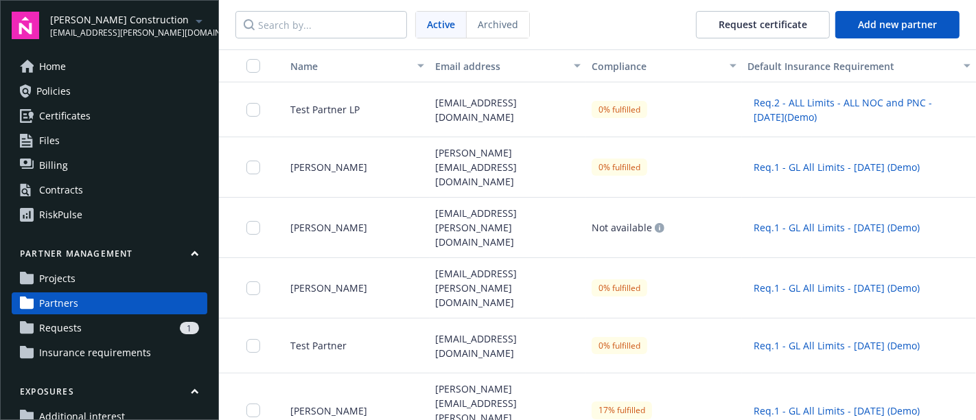
click at [68, 360] on span "Insurance requirements" at bounding box center [95, 353] width 112 height 22
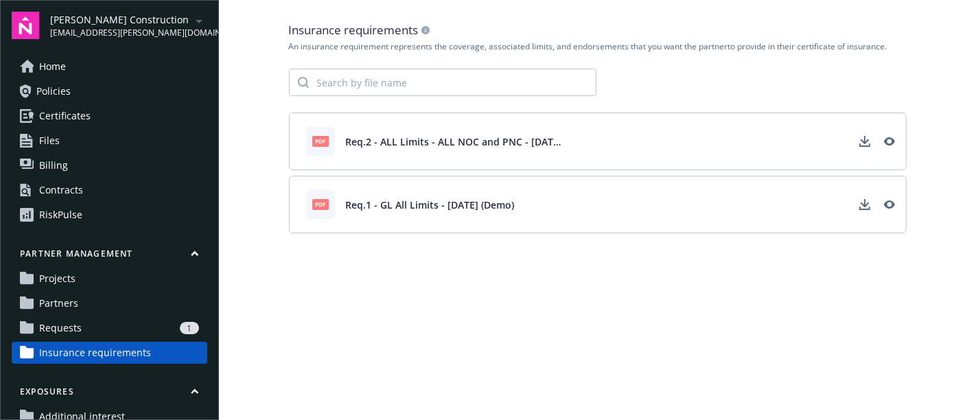
click at [65, 62] on span "Home" at bounding box center [52, 67] width 27 height 22
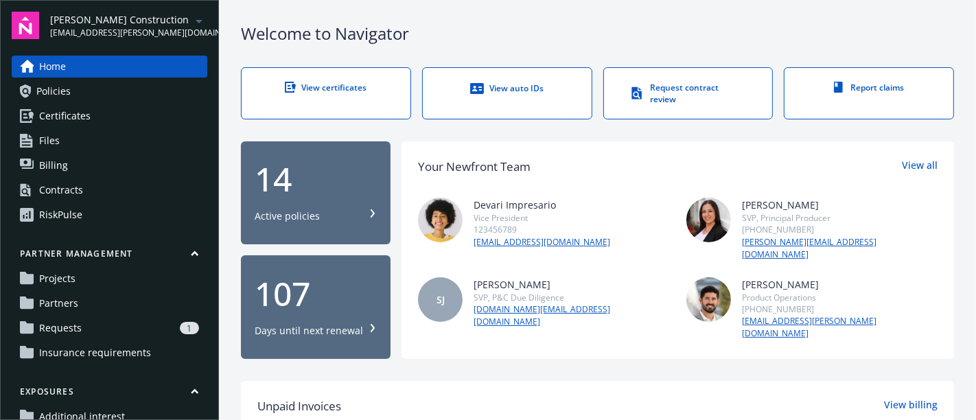
click at [70, 99] on link "Policies" at bounding box center [110, 91] width 196 height 22
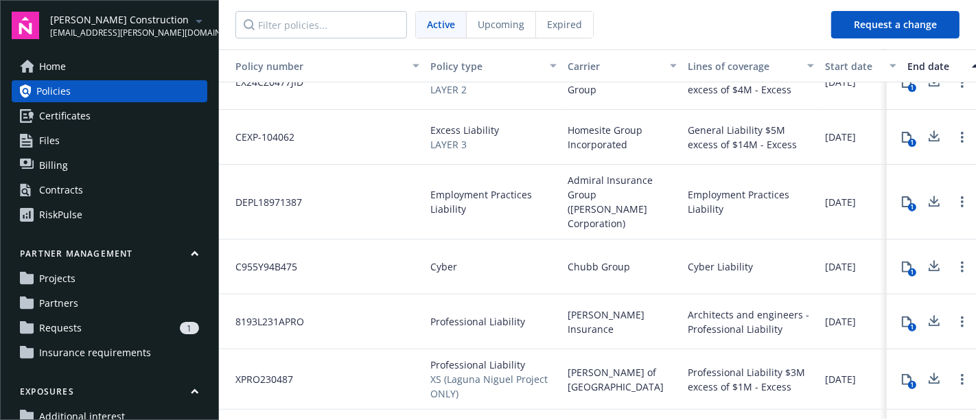
scroll to position [381, 0]
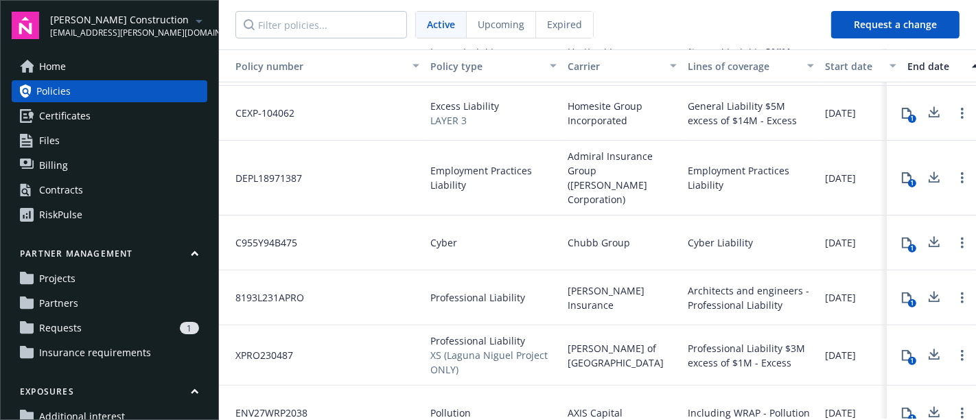
click at [108, 115] on link "Certificates" at bounding box center [110, 116] width 196 height 22
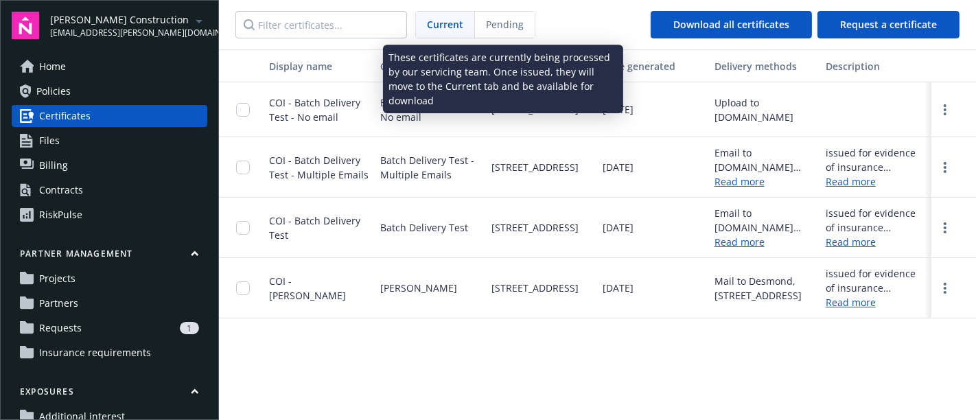
click at [508, 23] on span "Pending" at bounding box center [505, 24] width 38 height 14
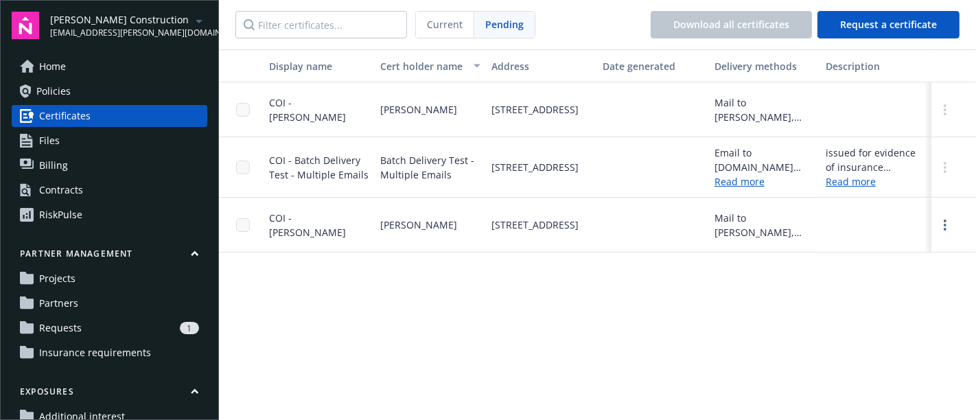
click at [452, 30] on span "Current" at bounding box center [445, 24] width 36 height 14
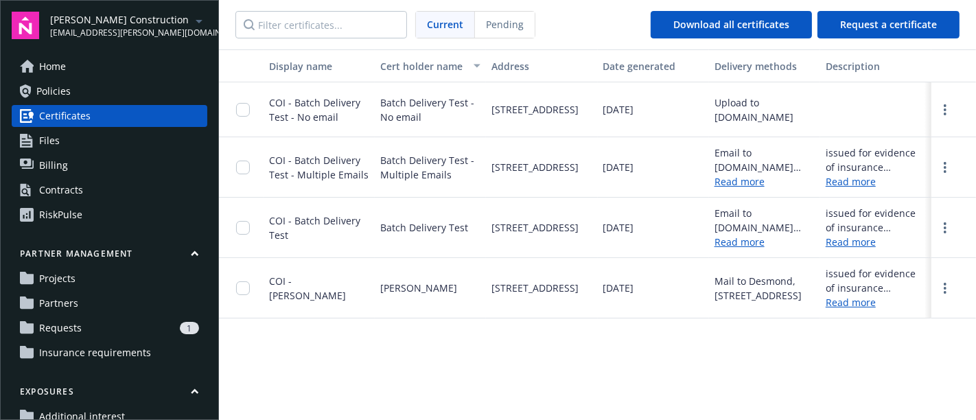
click at [73, 140] on link "Files" at bounding box center [110, 141] width 196 height 22
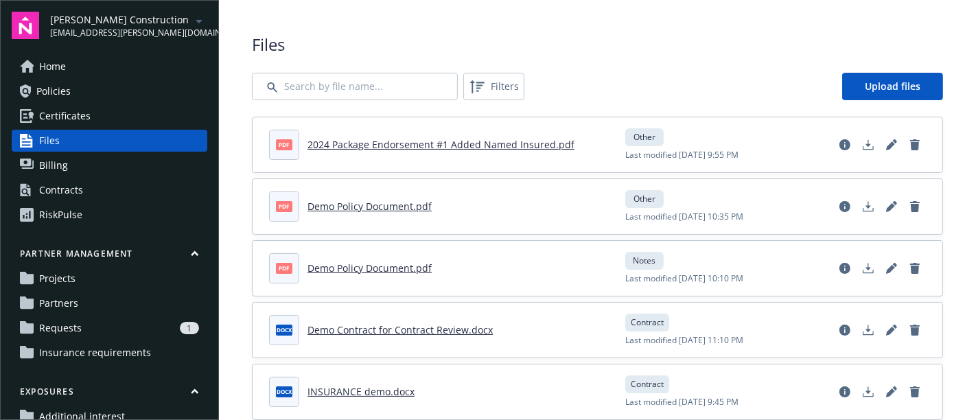
click at [98, 162] on link "Billing" at bounding box center [110, 165] width 196 height 22
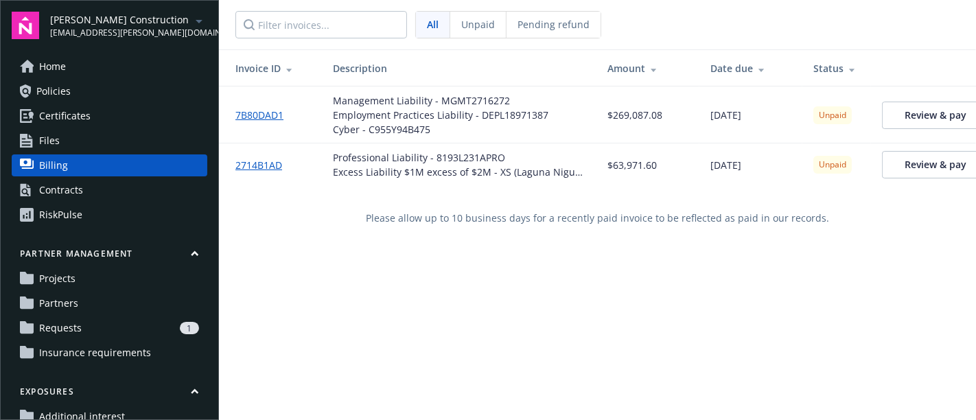
click at [78, 191] on div "Contracts" at bounding box center [61, 190] width 44 height 22
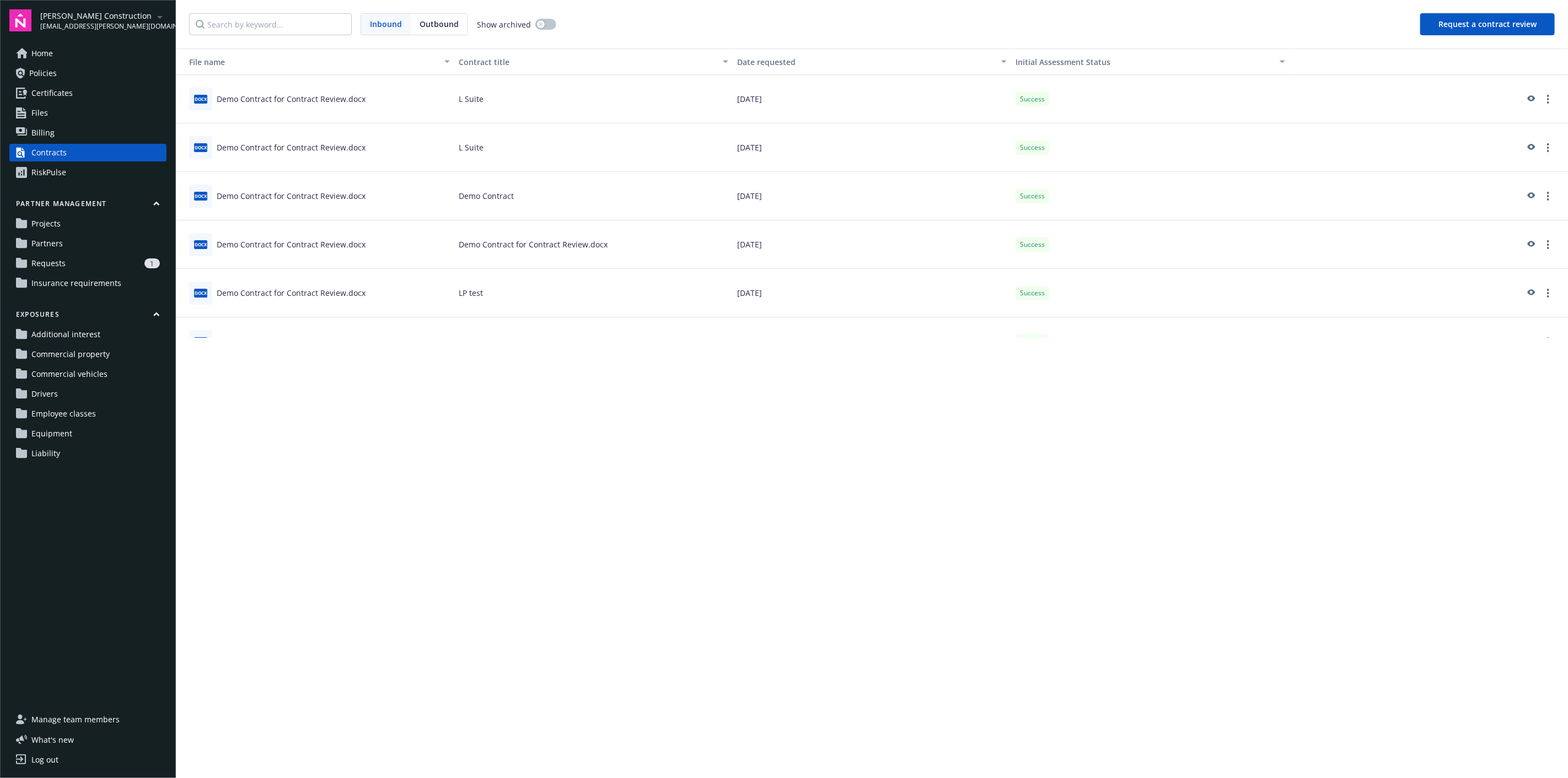
click at [76, 287] on span "Insurance requirements" at bounding box center [76, 283] width 90 height 18
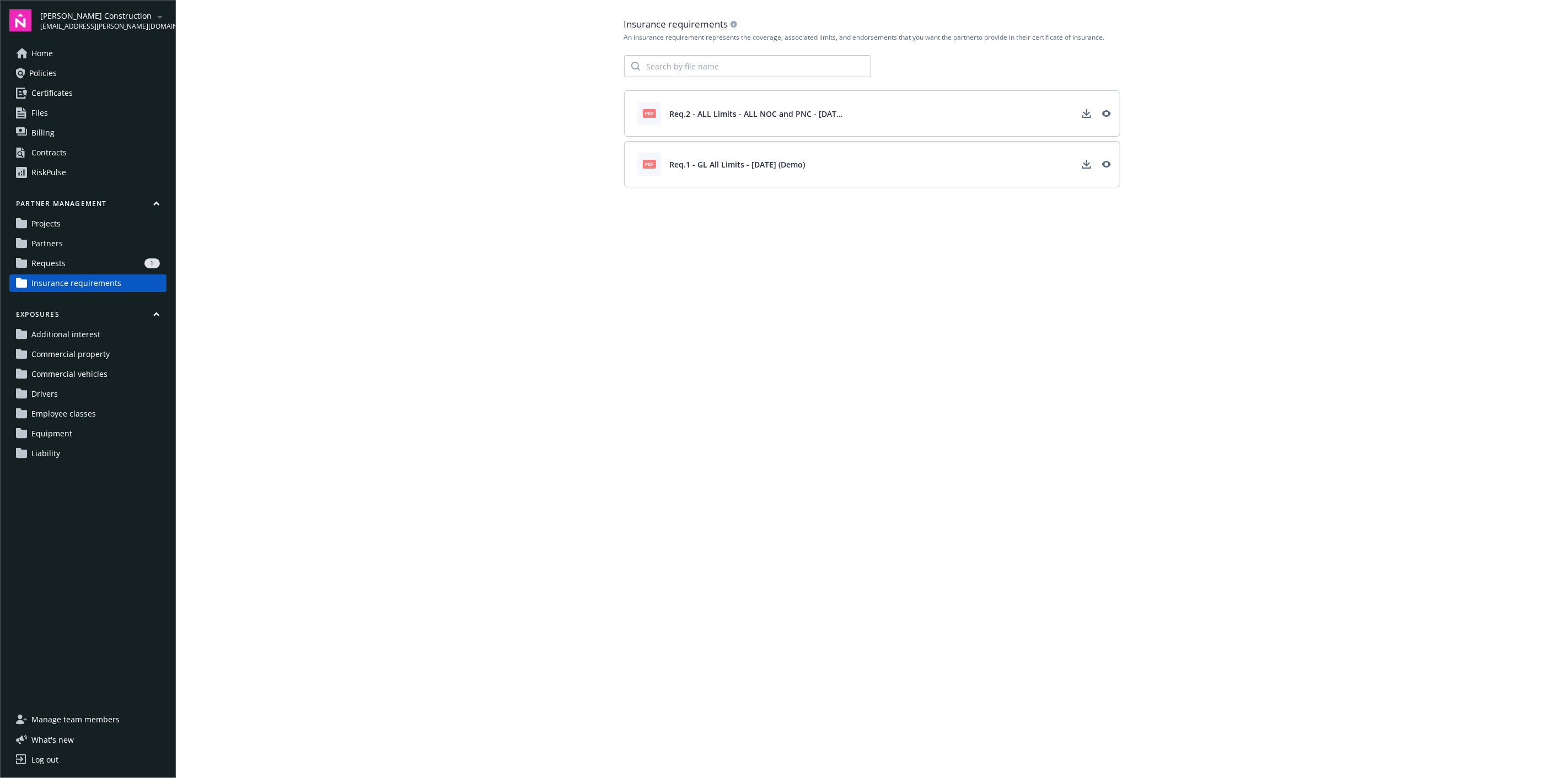
click at [51, 227] on span "Projects" at bounding box center [46, 224] width 29 height 18
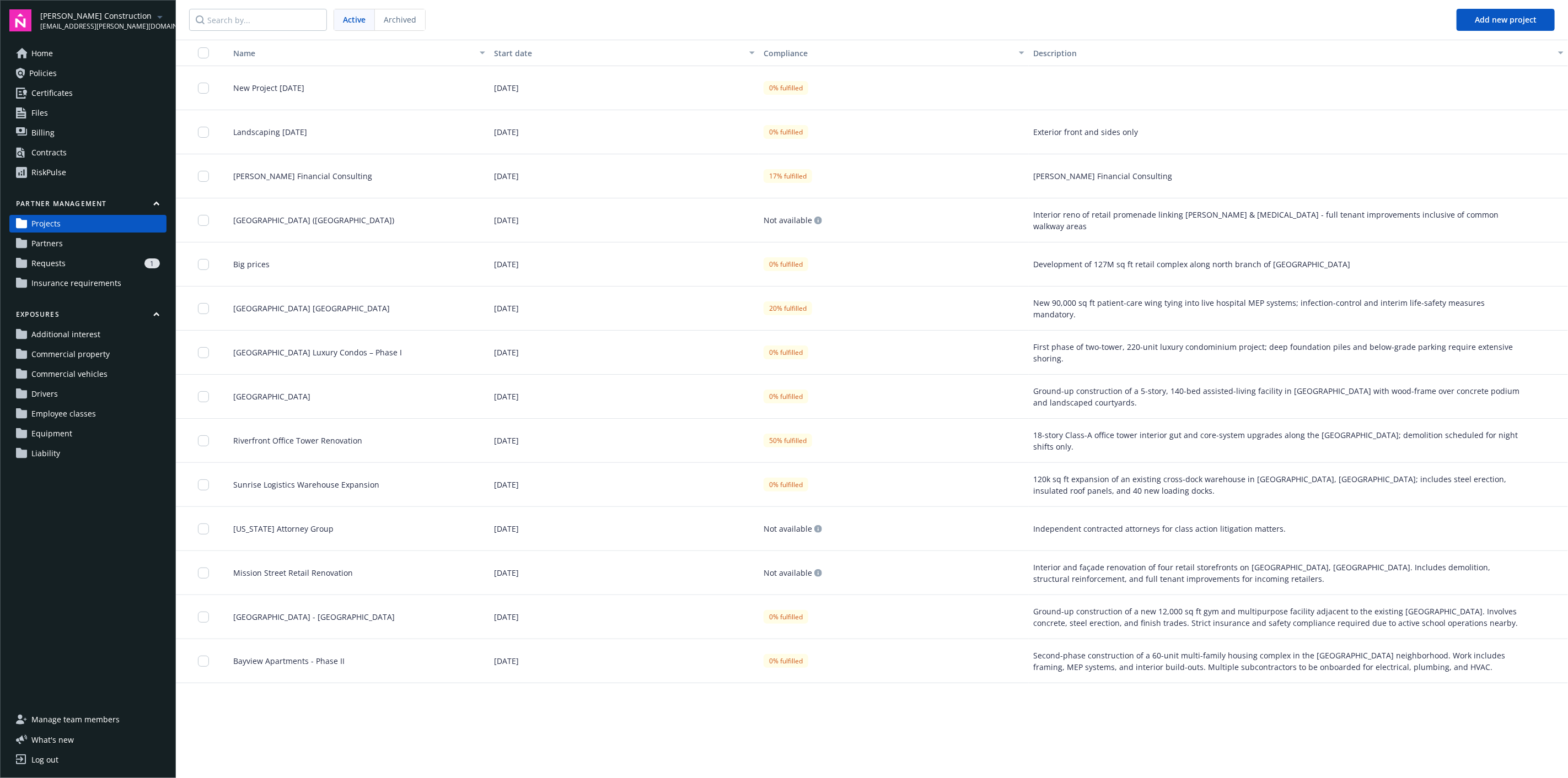
click at [294, 136] on span "Landscaping [DATE]" at bounding box center [265, 132] width 83 height 11
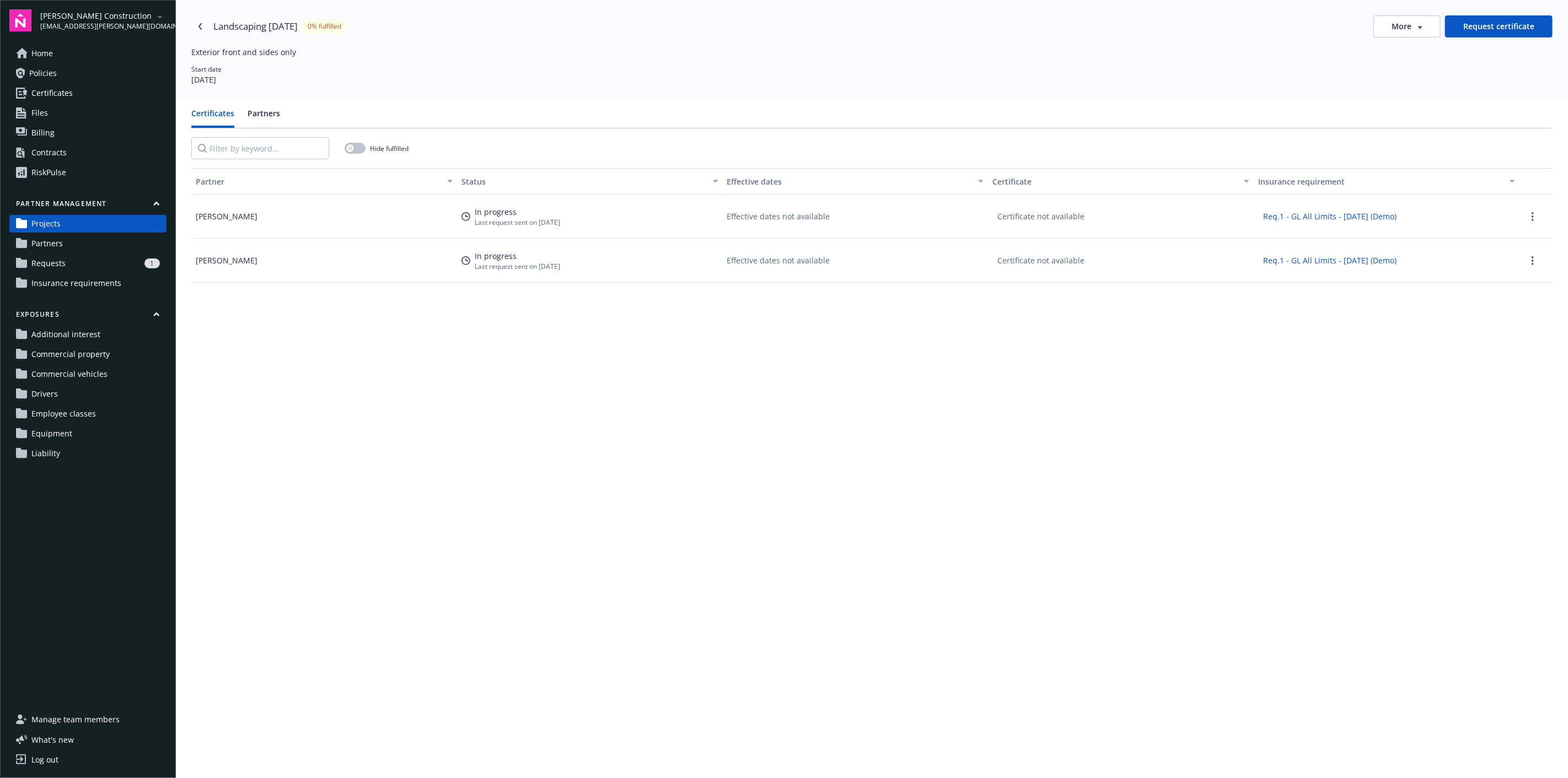
click at [783, 29] on button "Request certificate" at bounding box center [1499, 26] width 108 height 22
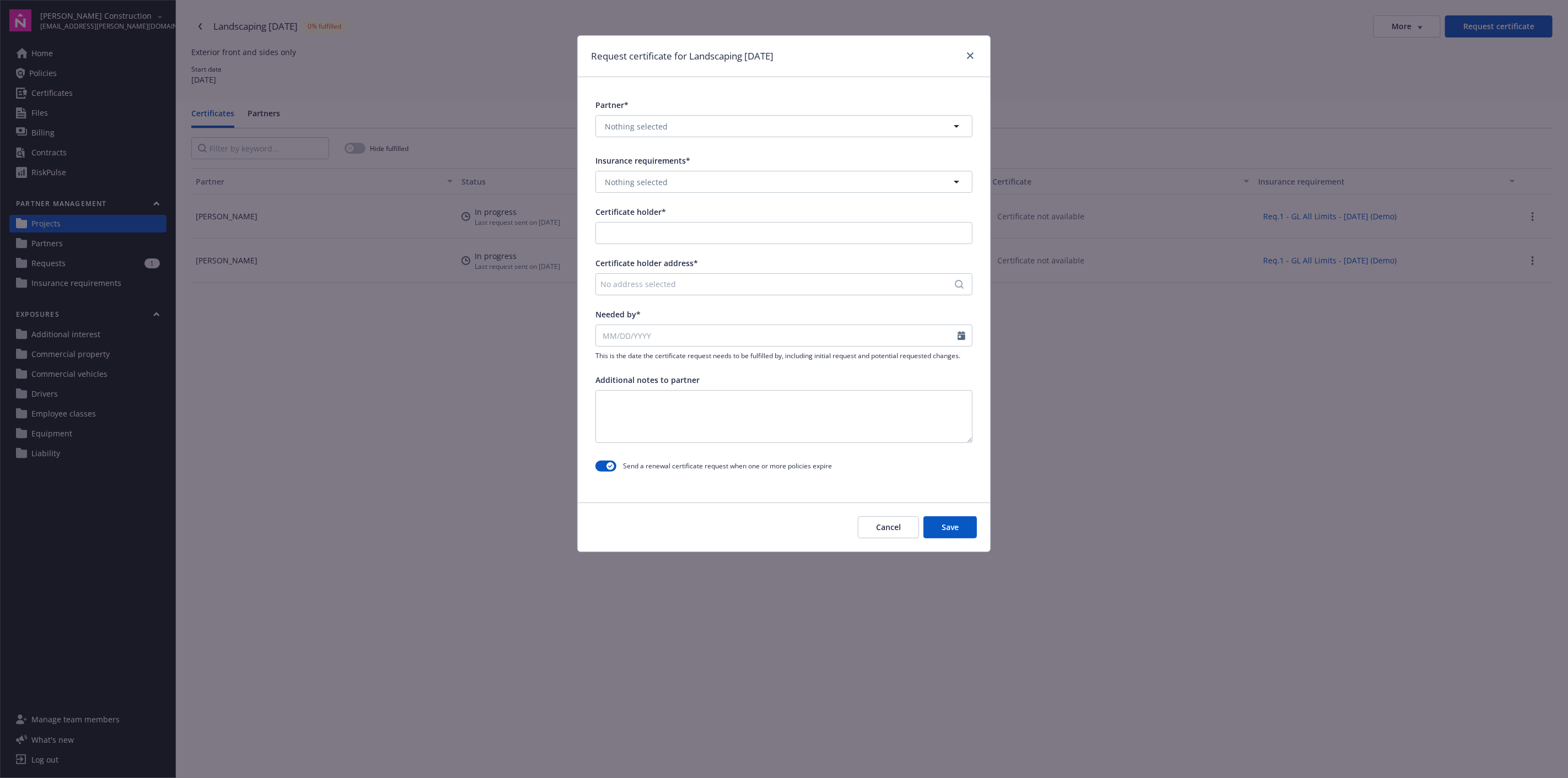
click at [728, 138] on div "Nothing selected" at bounding box center [784, 128] width 378 height 26
click at [70, 245] on div "Request certificate for Landscaping [DATE] Partner* Nothing selected Insurance …" at bounding box center [784, 389] width 1568 height 778
click at [783, 336] on button "Cancel" at bounding box center [888, 527] width 61 height 22
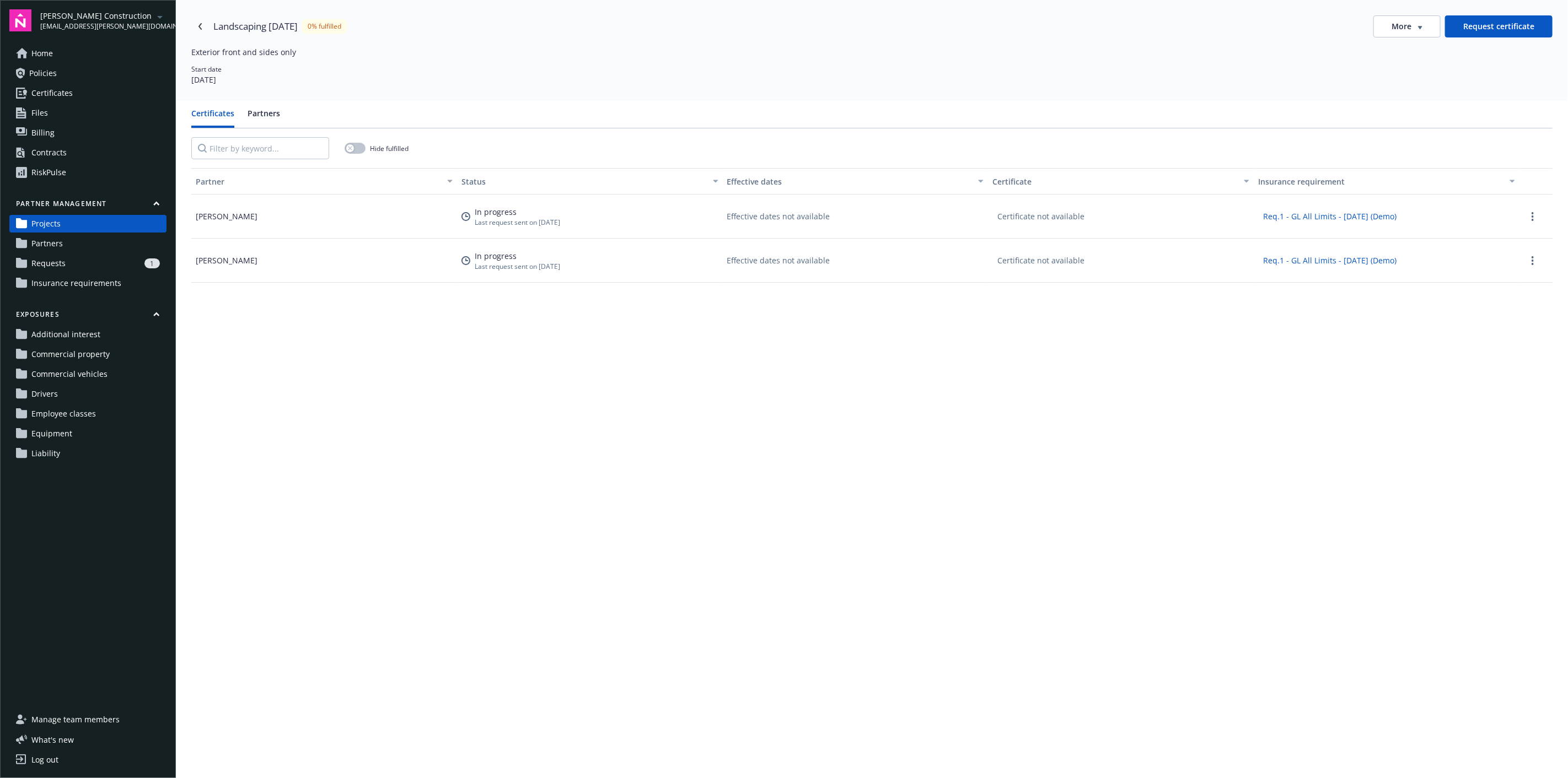
click at [69, 259] on link "Requests 1" at bounding box center [88, 263] width 157 height 18
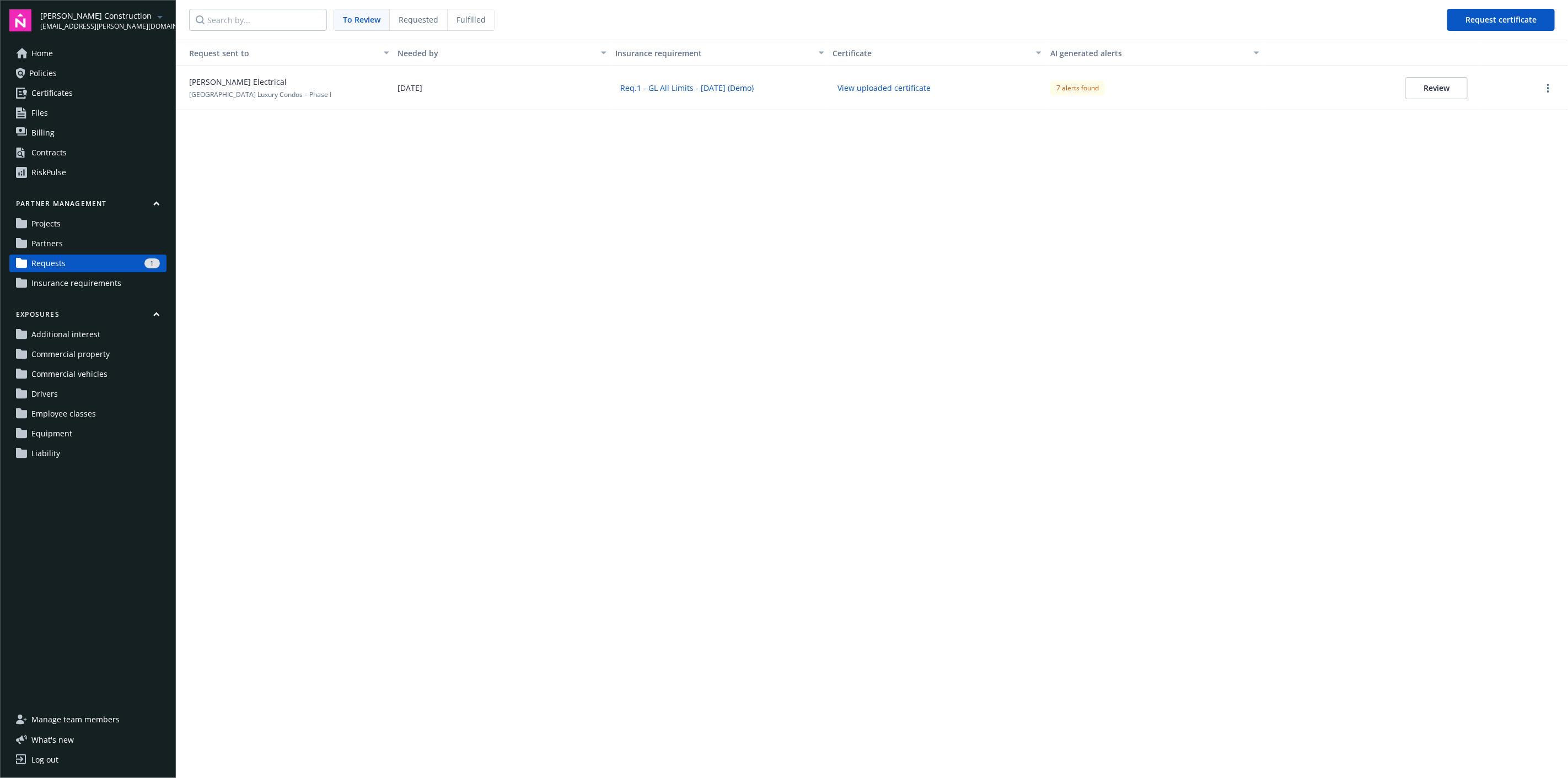
click at [63, 63] on div "Home Policies Certificates Files Billing Contracts RiskPulse" at bounding box center [88, 113] width 157 height 136
click at [63, 52] on link "Home" at bounding box center [88, 54] width 157 height 18
